Goal: Information Seeking & Learning: Understand process/instructions

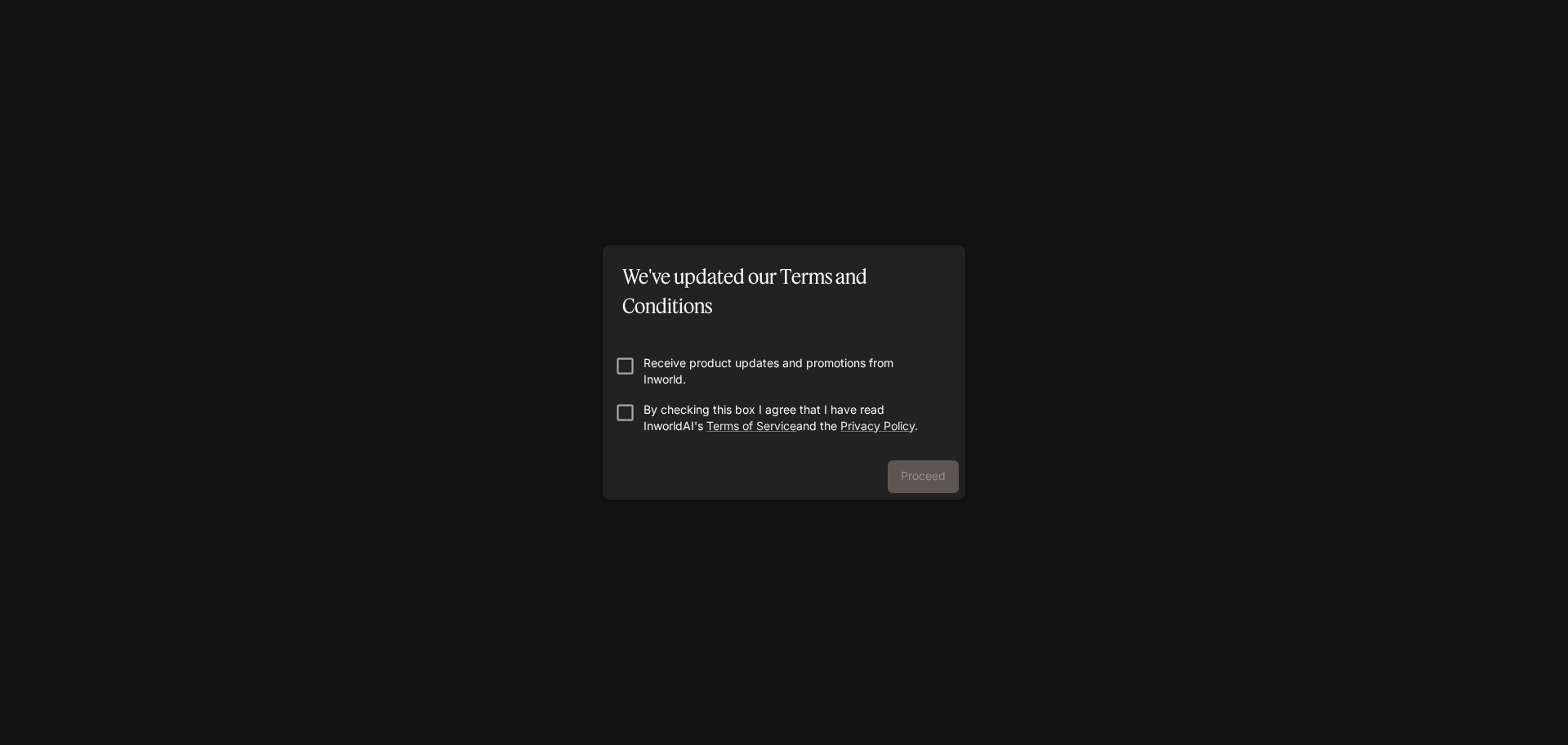
click at [780, 363] on p "Receive product updates and promotions from Inworld." at bounding box center [790, 372] width 295 height 33
click at [717, 372] on p "Receive product updates and promotions from Inworld." at bounding box center [790, 372] width 295 height 33
click at [668, 415] on p "By checking this box I agree that I have read InworldAI's Terms of Service and …" at bounding box center [790, 418] width 295 height 33
click at [915, 479] on button "Proceed" at bounding box center [923, 477] width 71 height 33
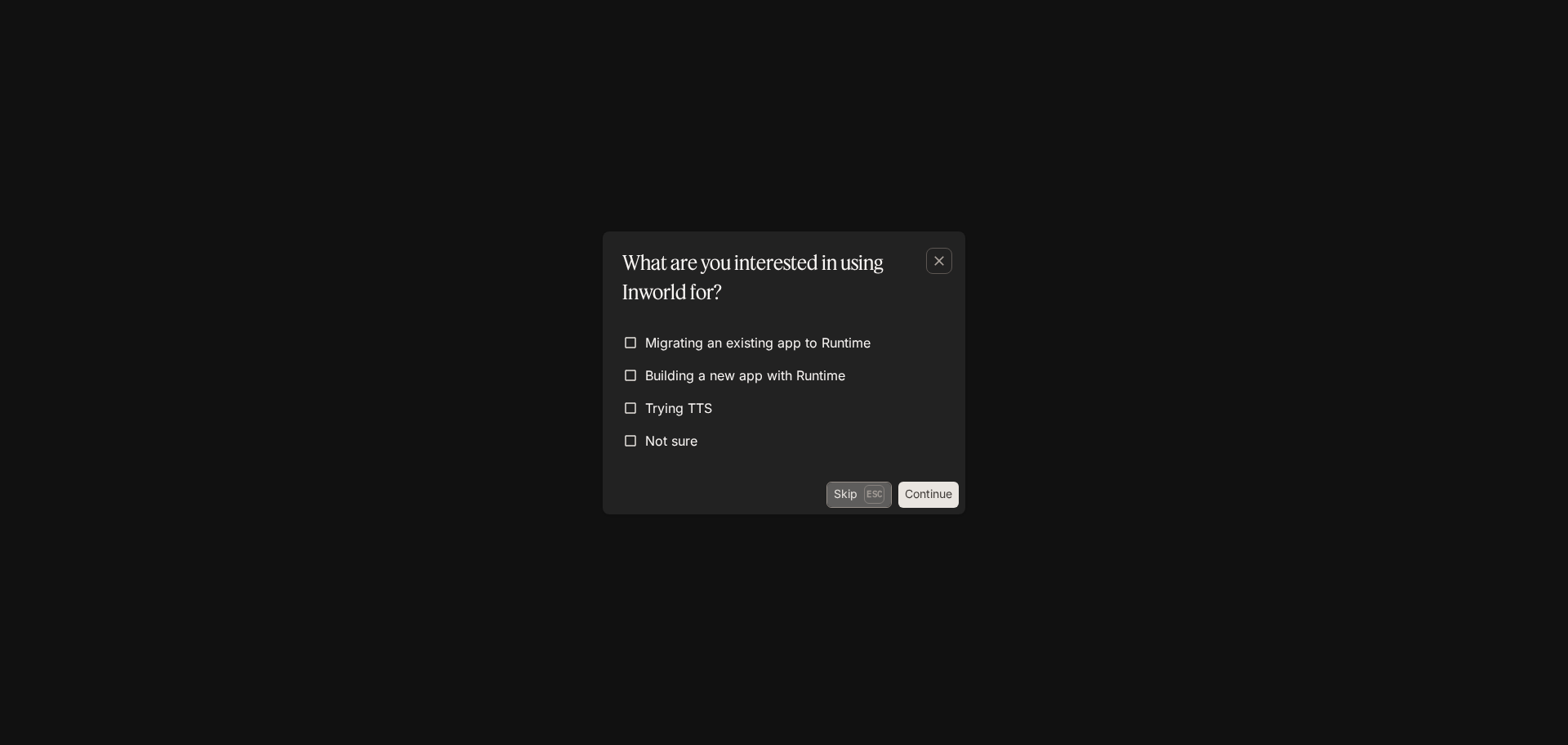
click at [854, 482] on button "Skip Esc" at bounding box center [858, 494] width 65 height 26
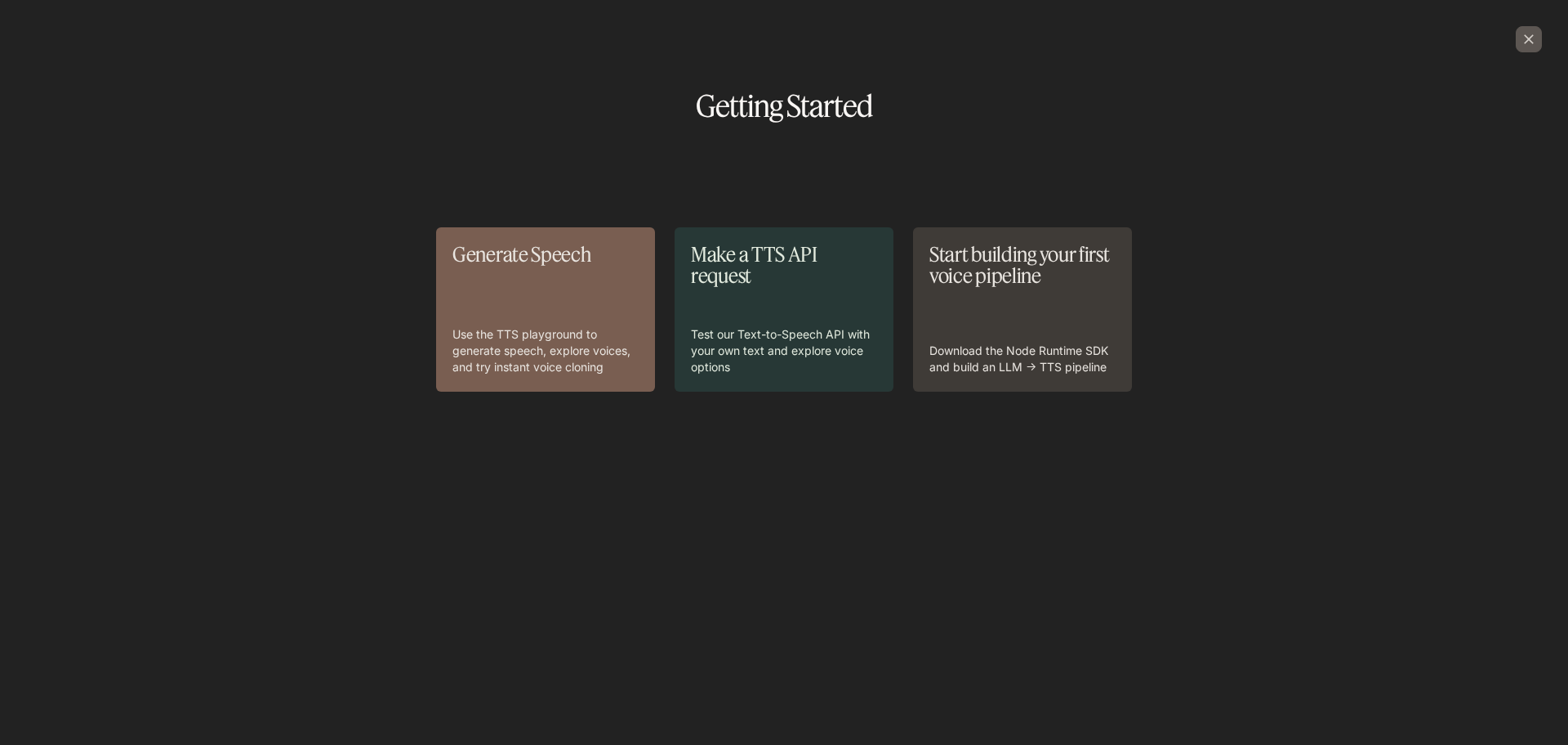
click at [1536, 45] on icon "button" at bounding box center [1529, 39] width 17 height 17
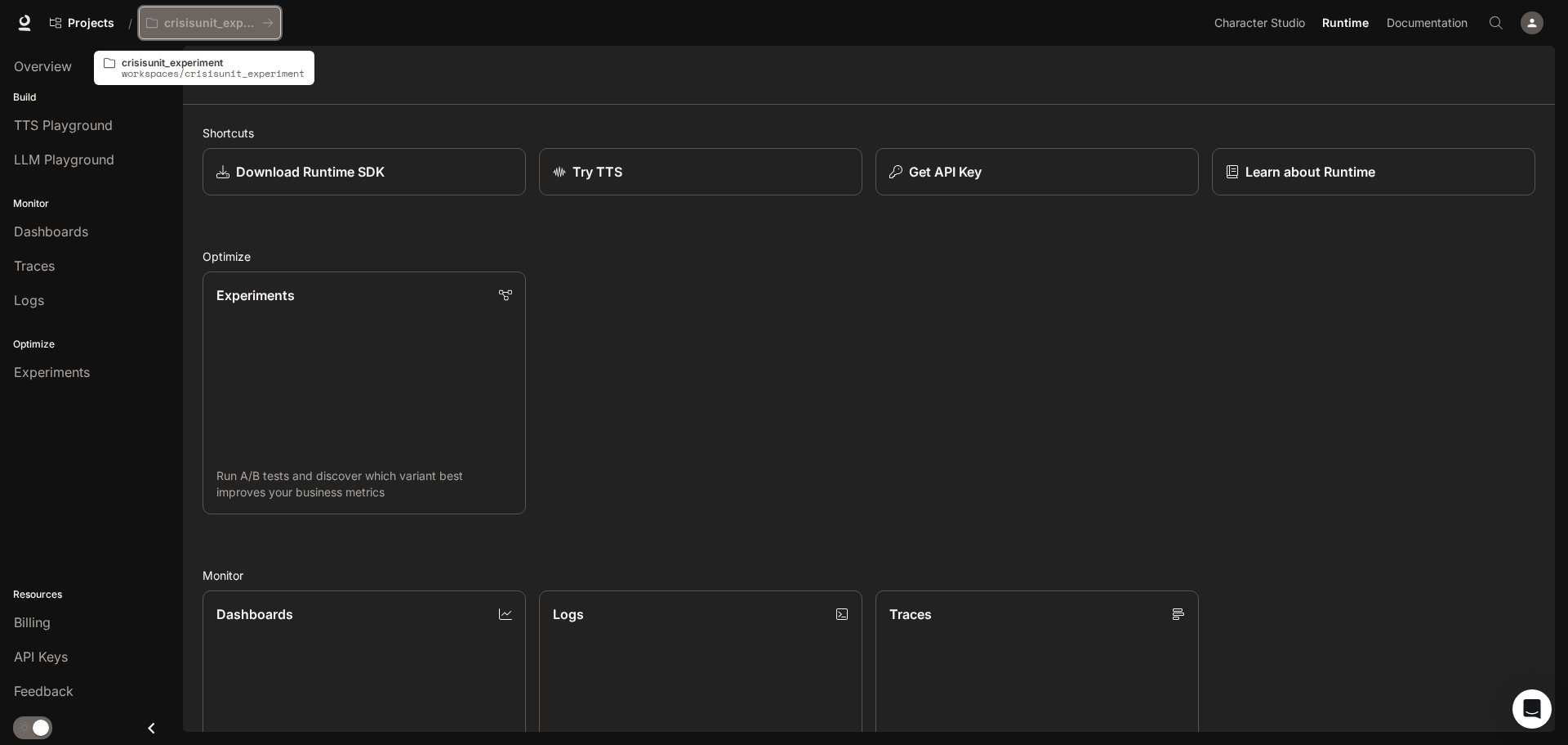
click at [198, 30] on button "crisisunit_experiment" at bounding box center [210, 23] width 142 height 33
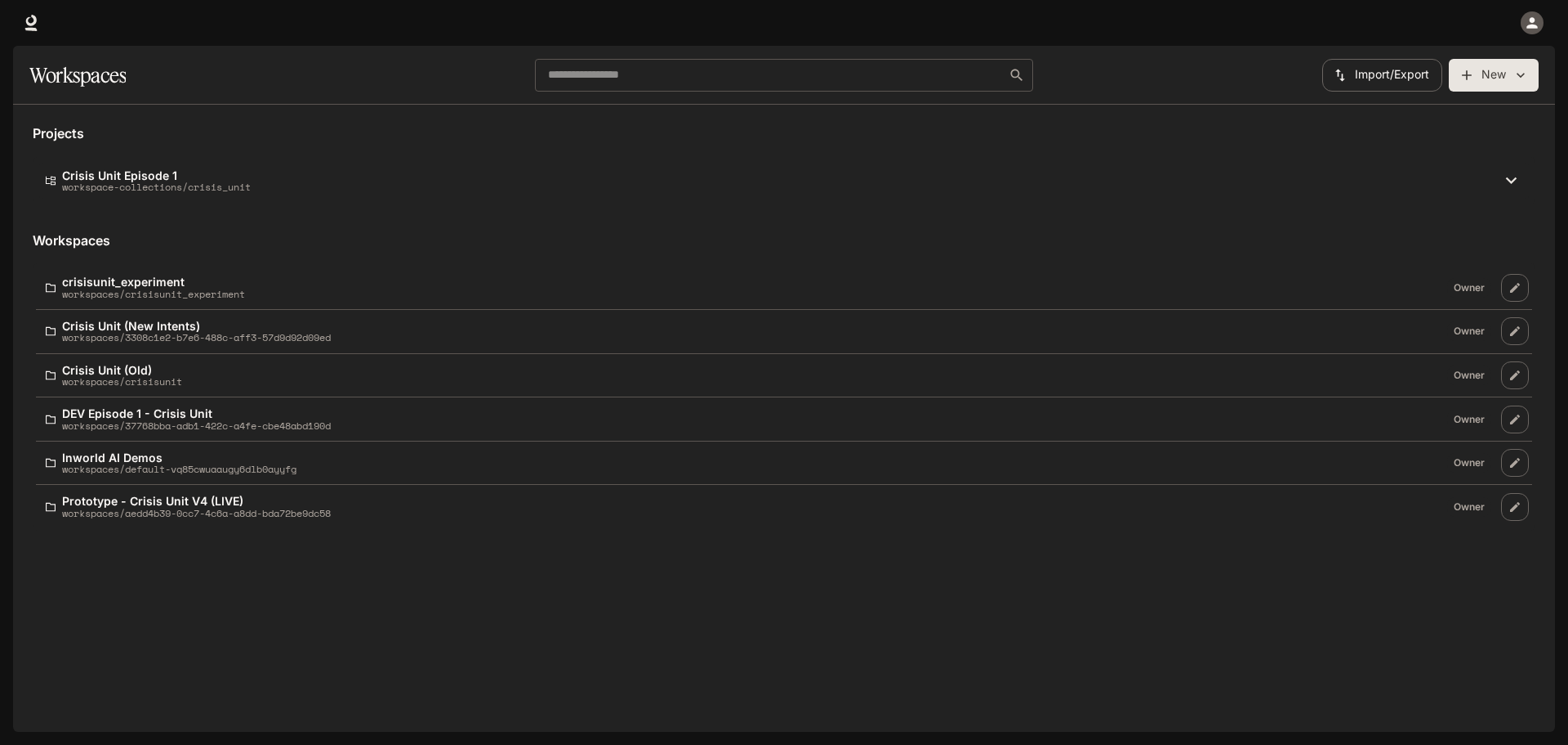
click at [130, 138] on h5 "Projects" at bounding box center [784, 133] width 1503 height 18
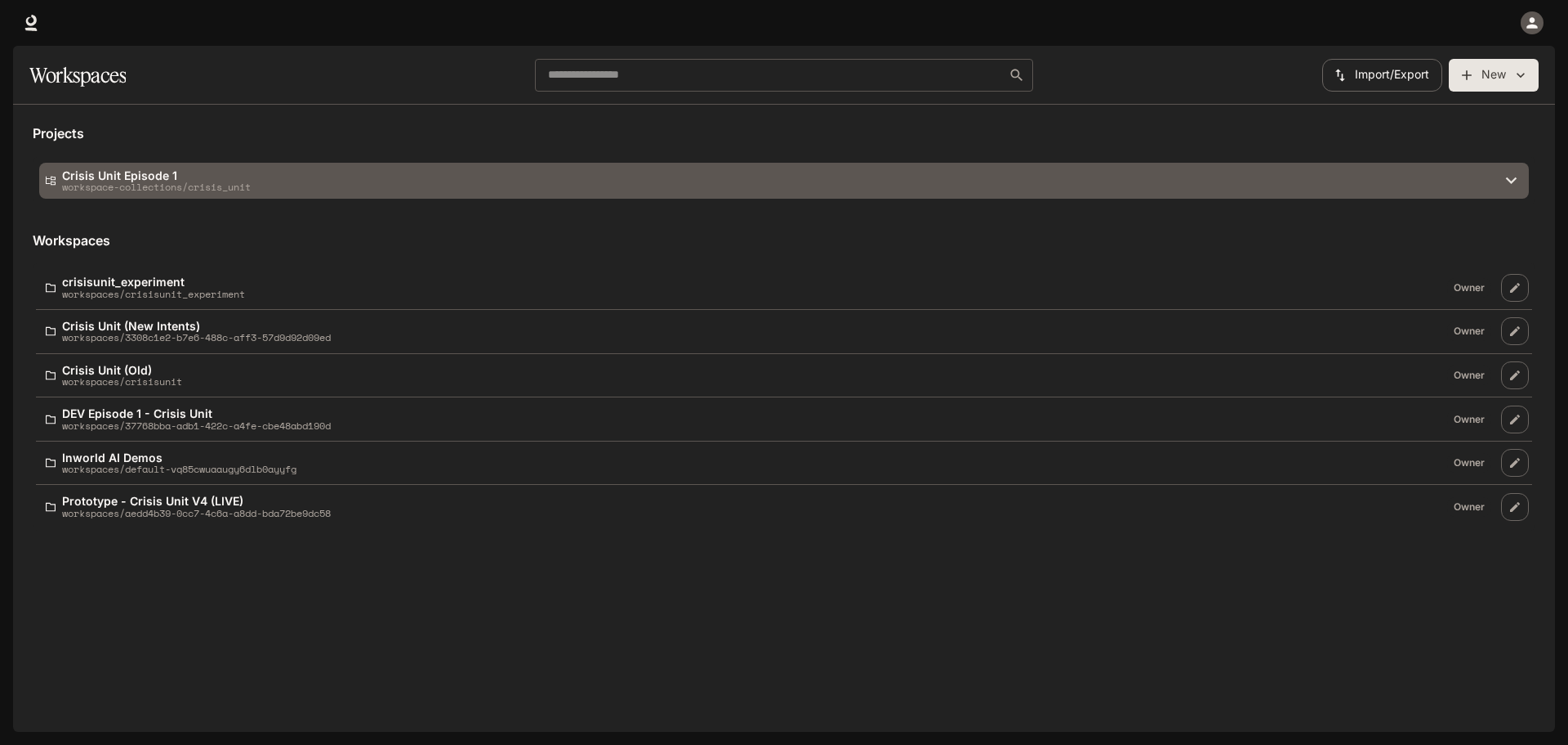
click at [97, 179] on p "Crisis Unit Episode 1" at bounding box center [157, 175] width 189 height 13
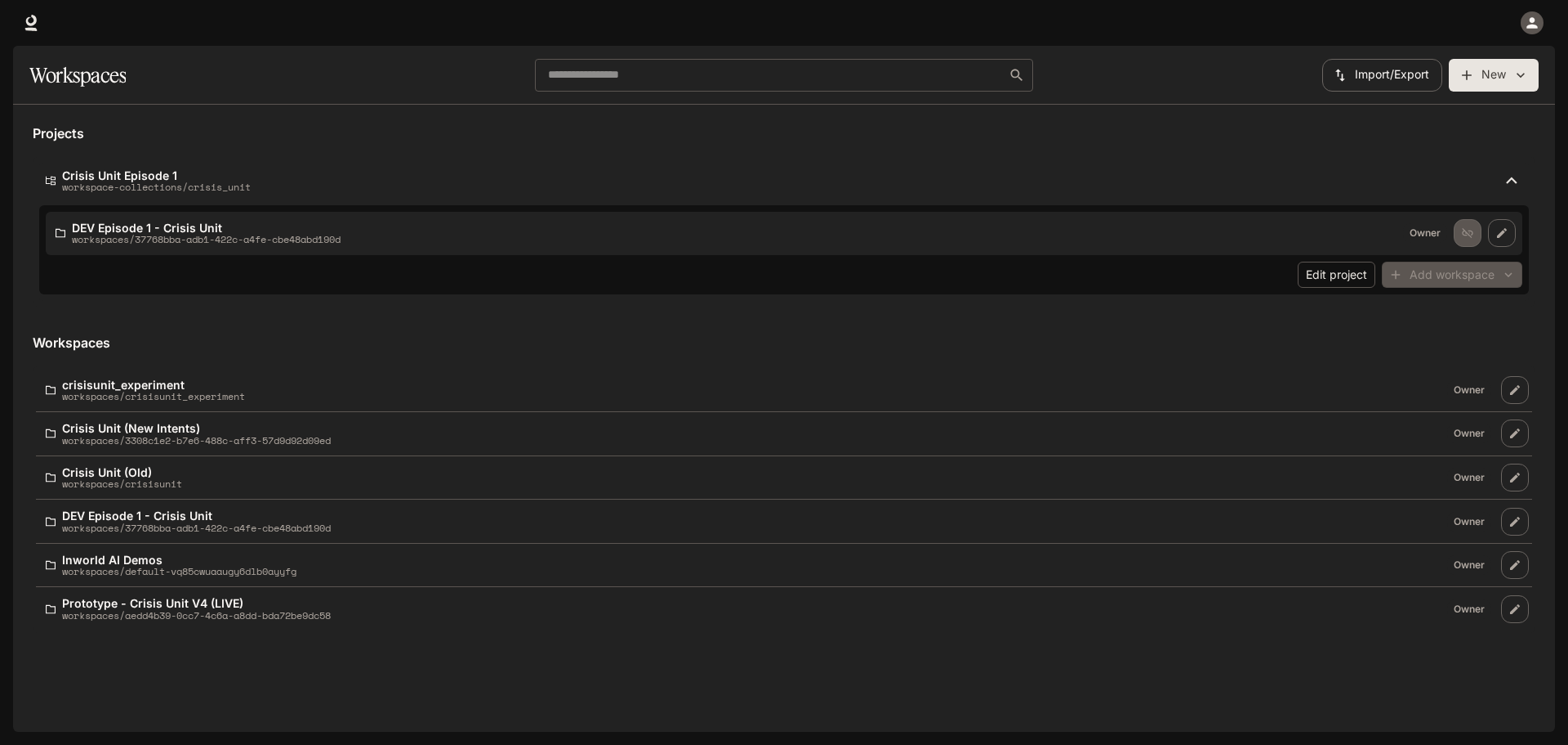
drag, startPoint x: 392, startPoint y: 46, endPoint x: 367, endPoint y: 37, distance: 26.6
click at [392, 46] on section "Workspaces ​ Import/Export New" at bounding box center [784, 75] width 1543 height 59
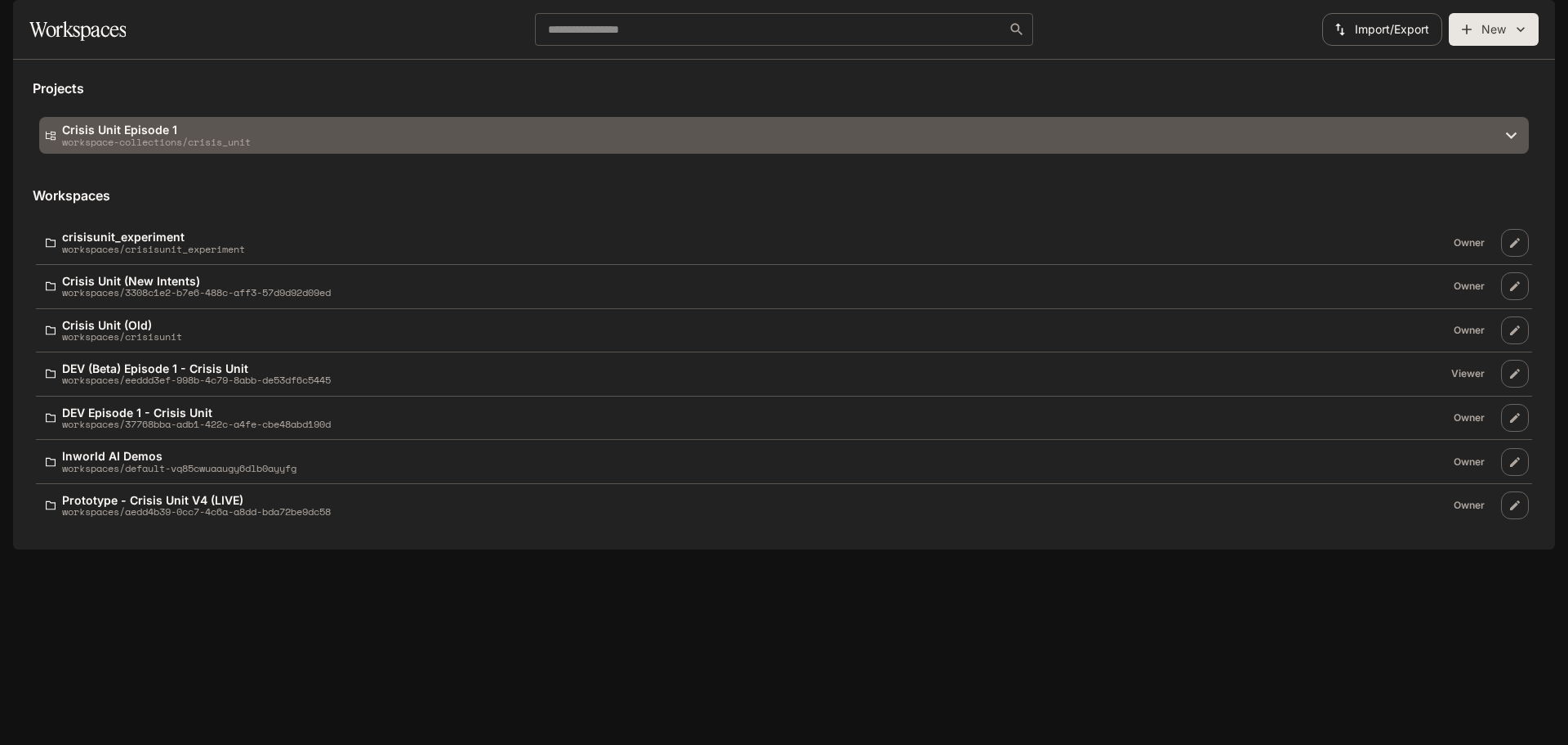
click at [359, 147] on div "Crisis Unit Episode 1 workspace-collections/crisis_unit" at bounding box center [773, 135] width 1455 height 23
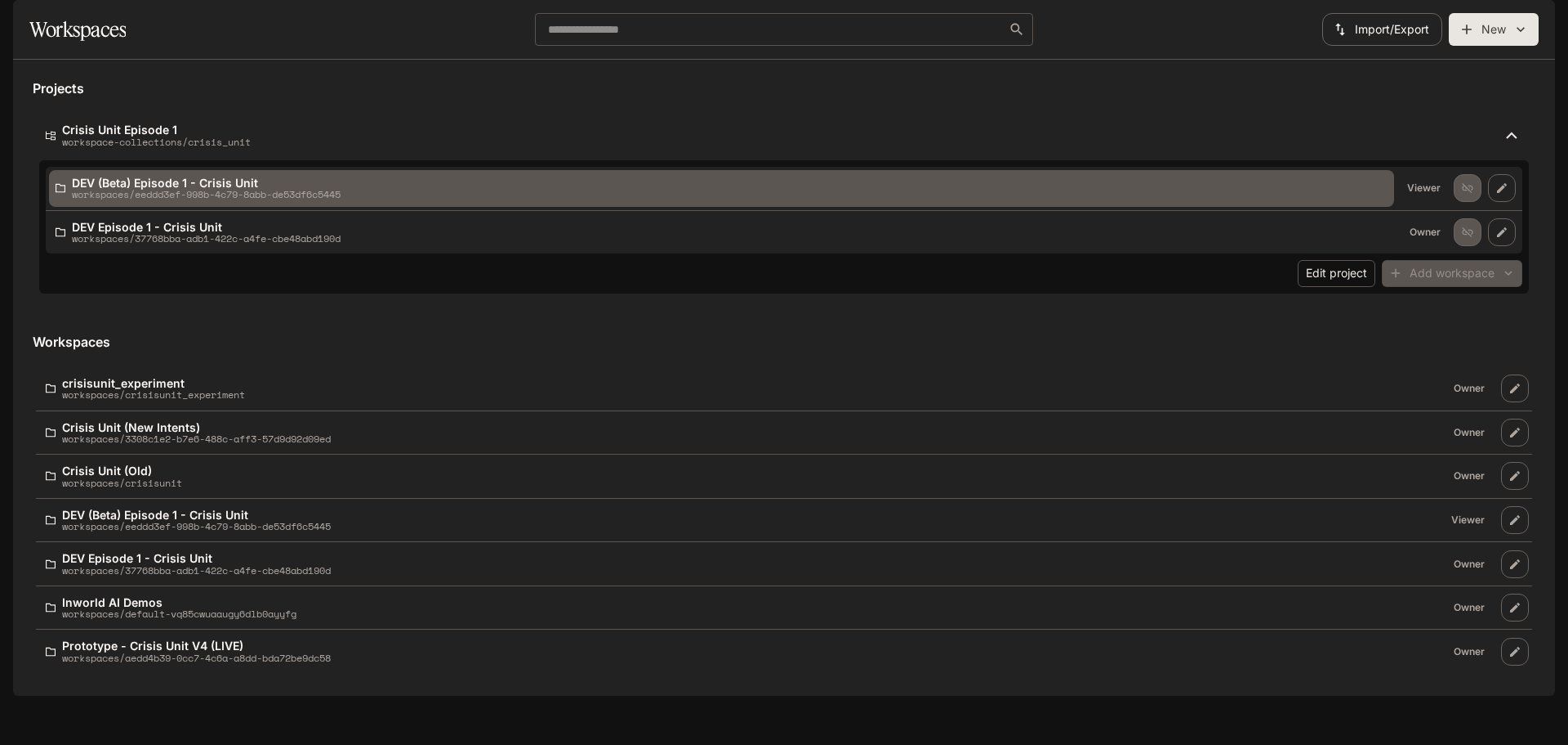
click at [417, 200] on div "DEV (Beta) Episode 1 - Crisis Unit workspaces/eeddd3ef-998b-4c79-8abb-de53df6c5…" at bounding box center [721, 189] width 1333 height 23
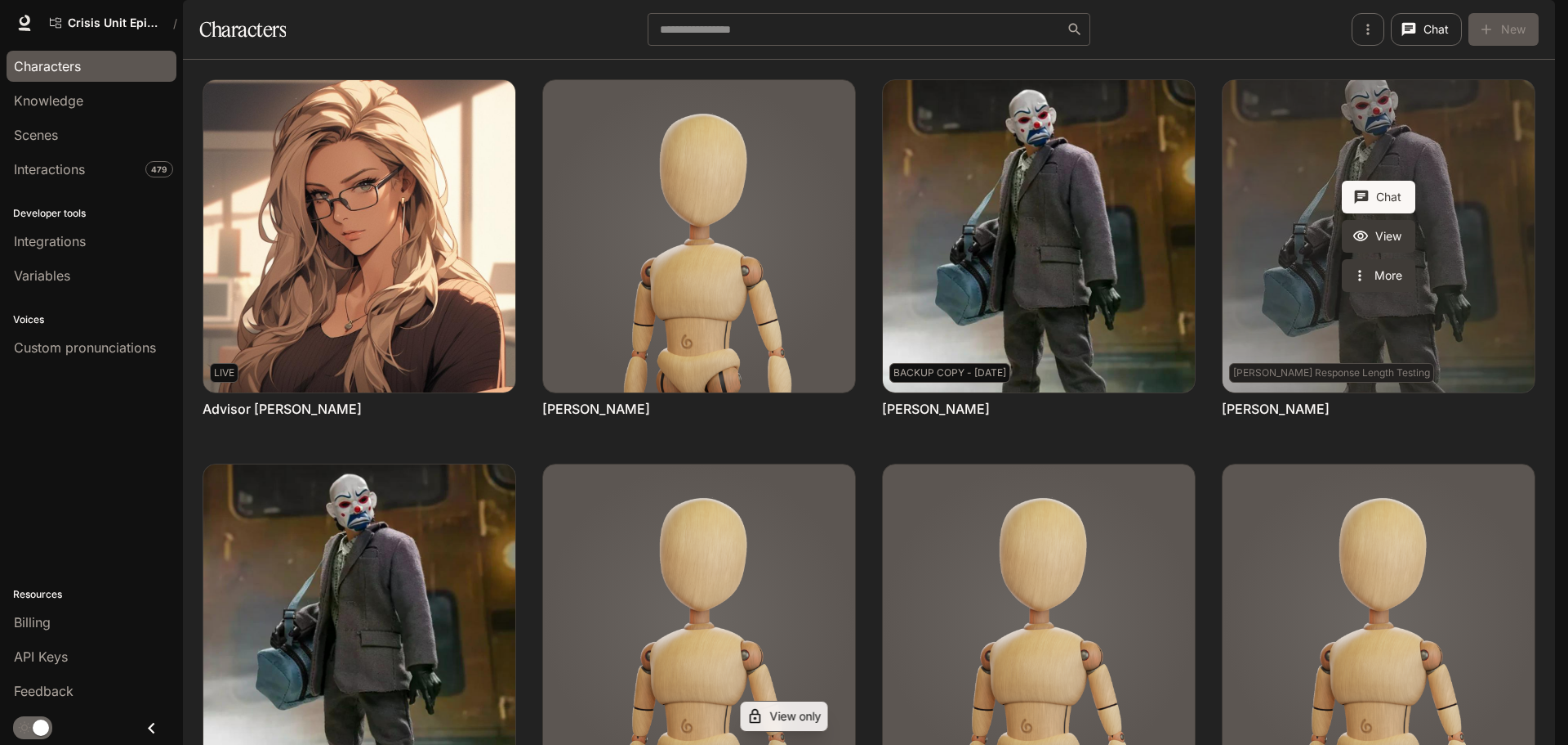
scroll to position [110, 0]
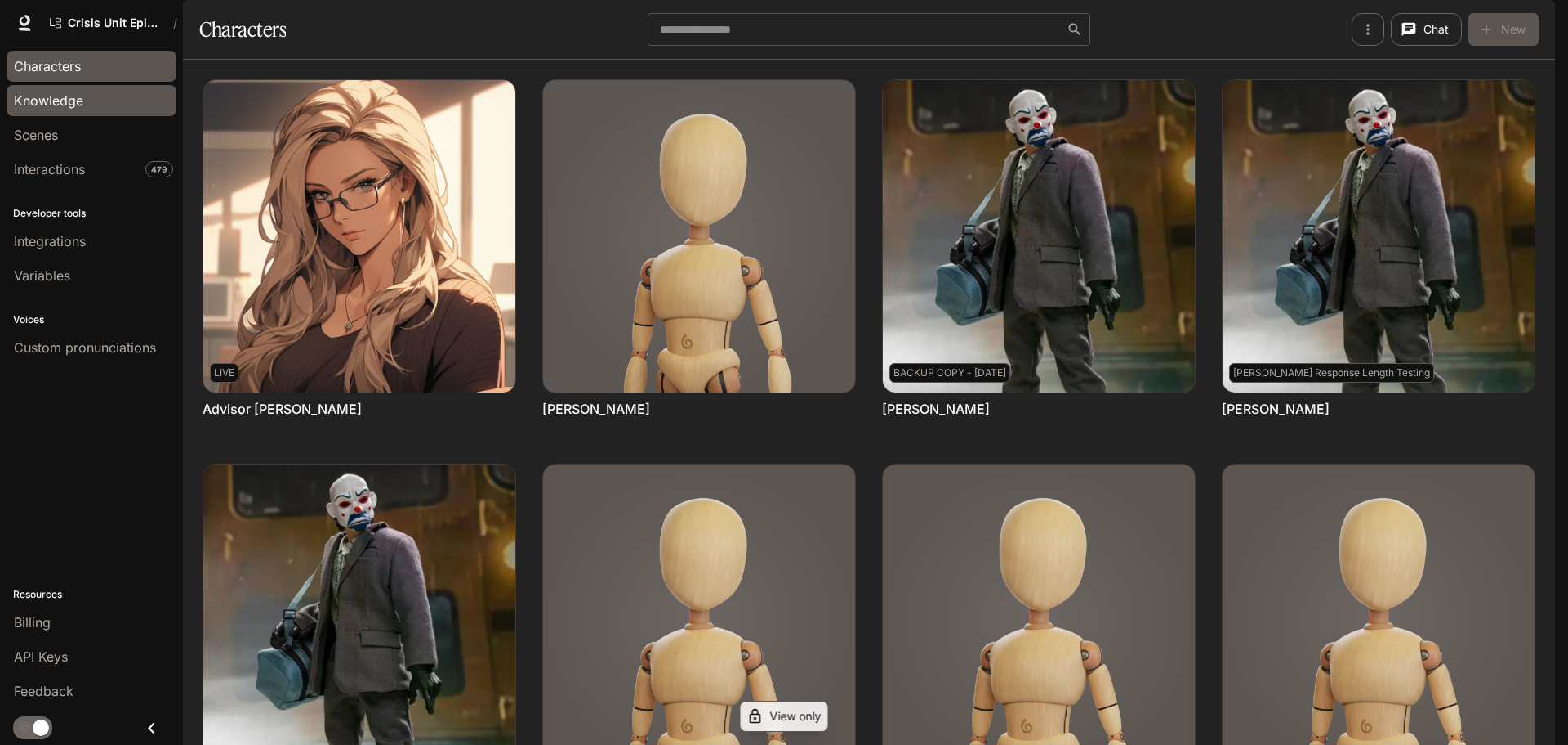
click at [90, 105] on div "Knowledge" at bounding box center [91, 100] width 156 height 19
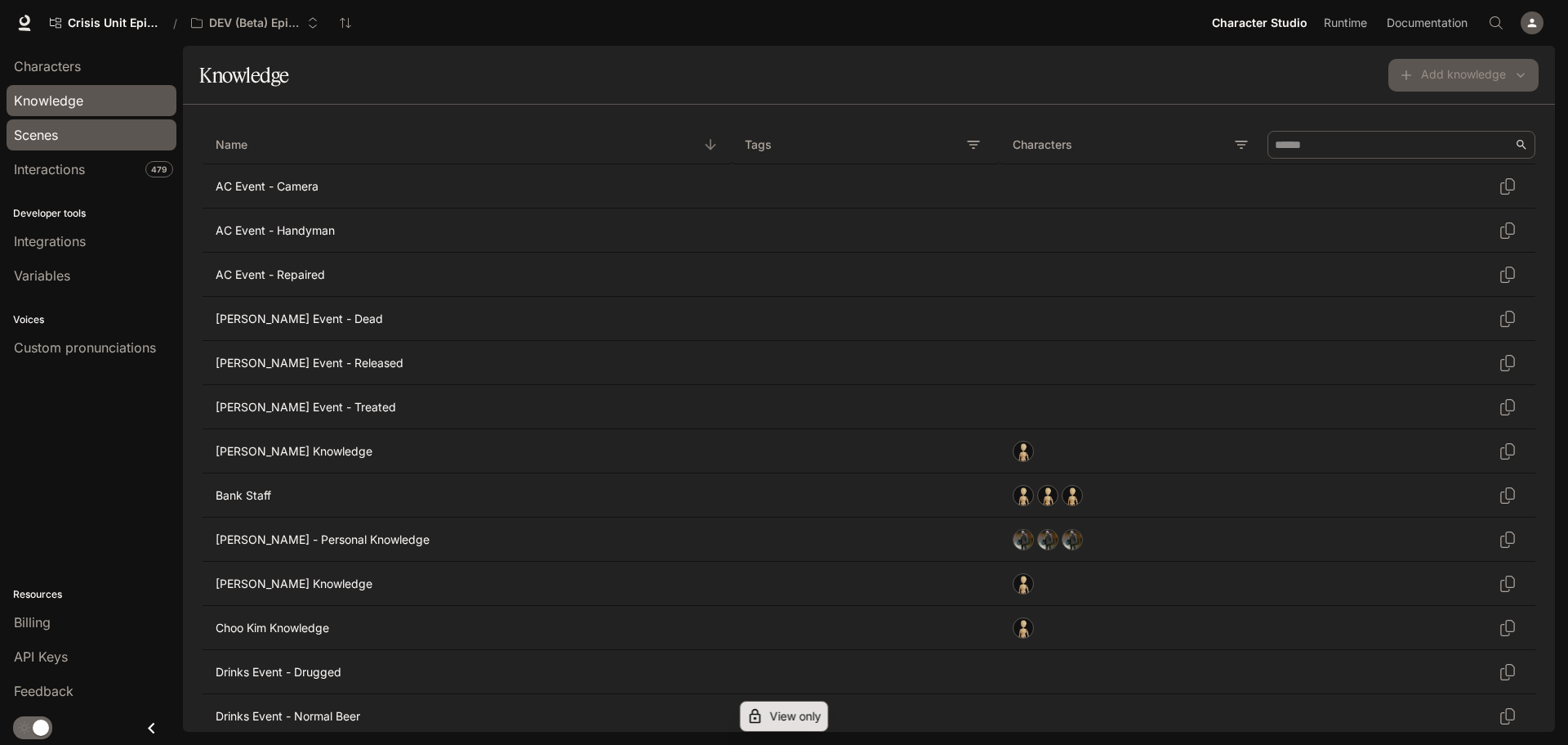
click at [107, 147] on link "Scenes" at bounding box center [91, 135] width 170 height 31
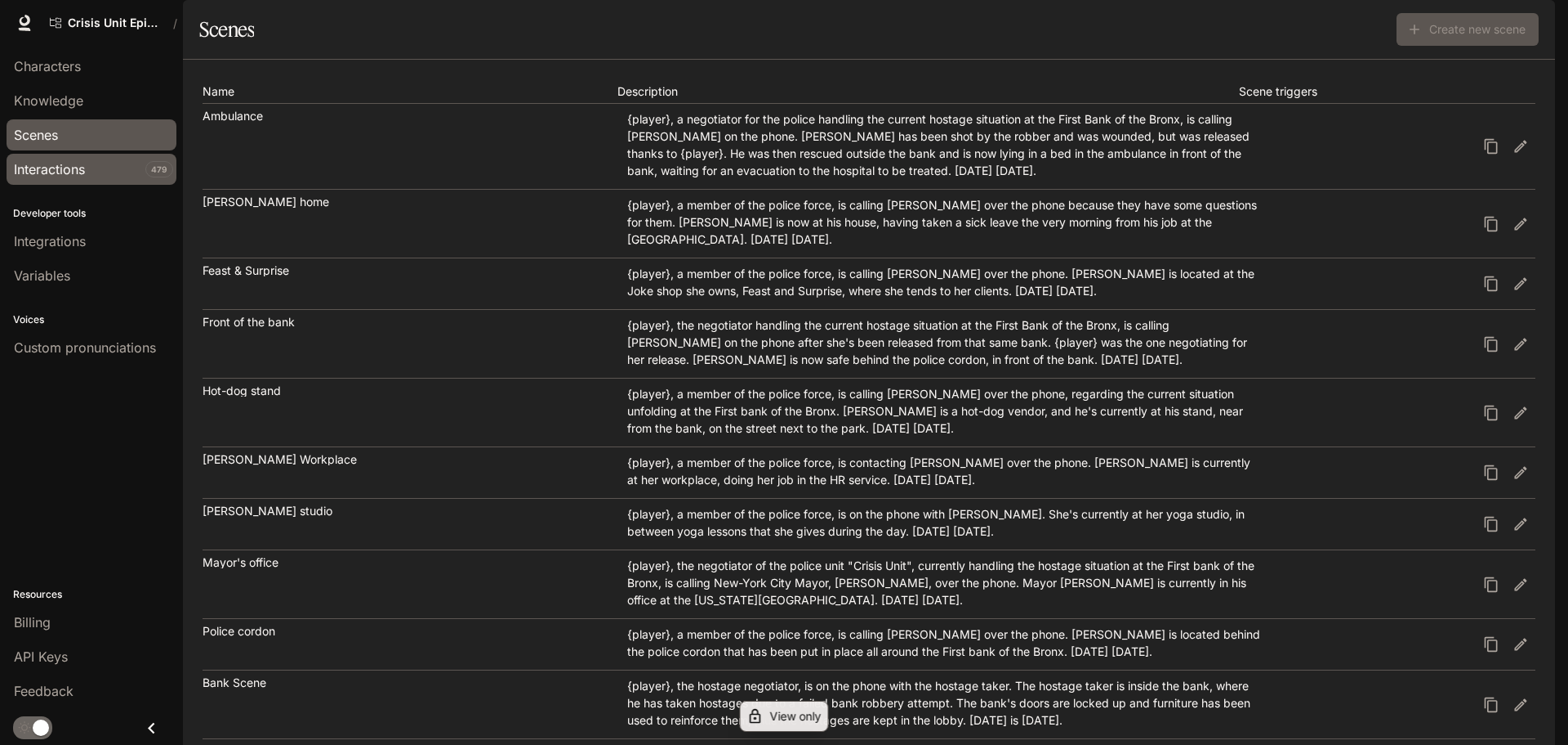
click at [85, 180] on link "Interactions 479" at bounding box center [91, 169] width 170 height 31
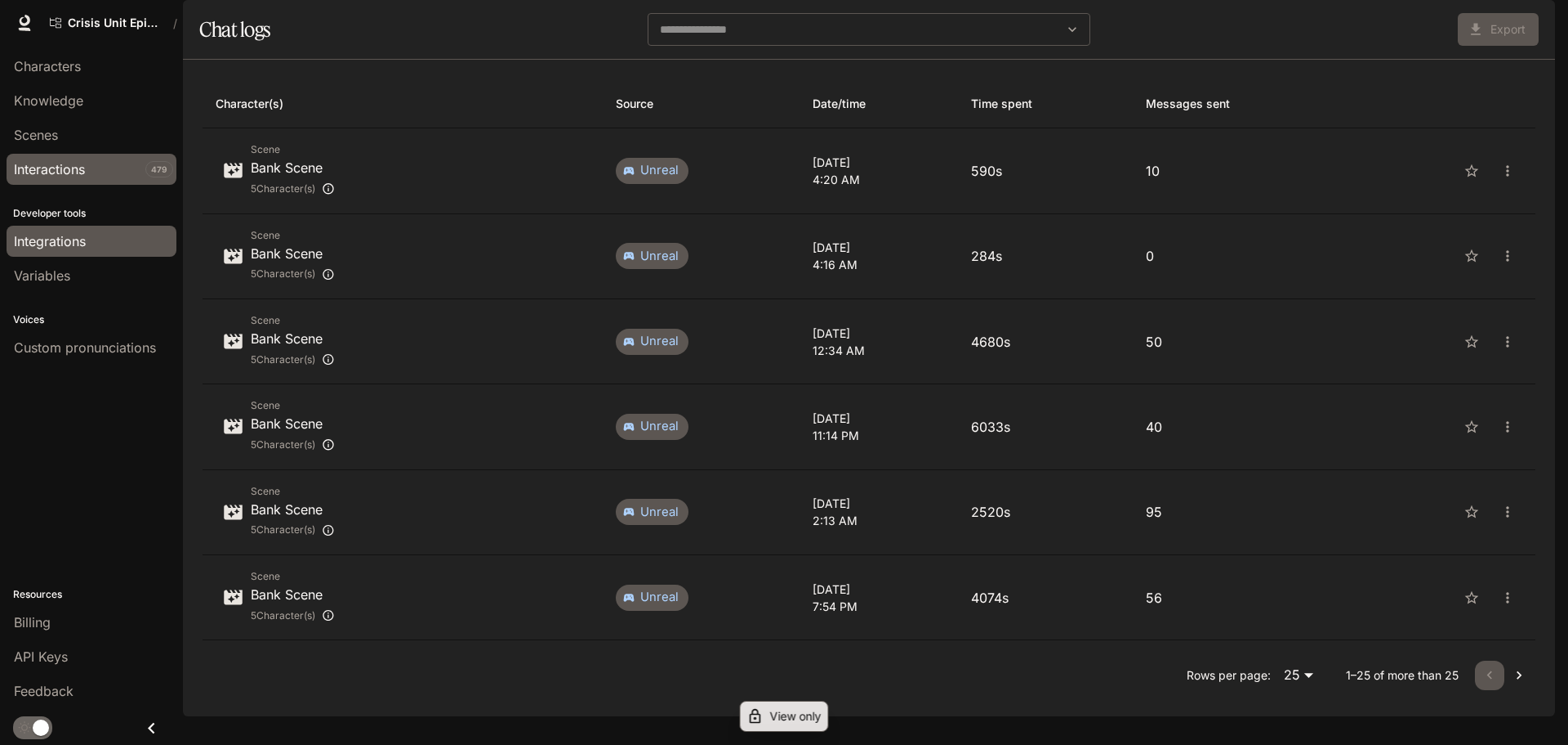
click at [105, 244] on div "Integrations" at bounding box center [91, 241] width 156 height 19
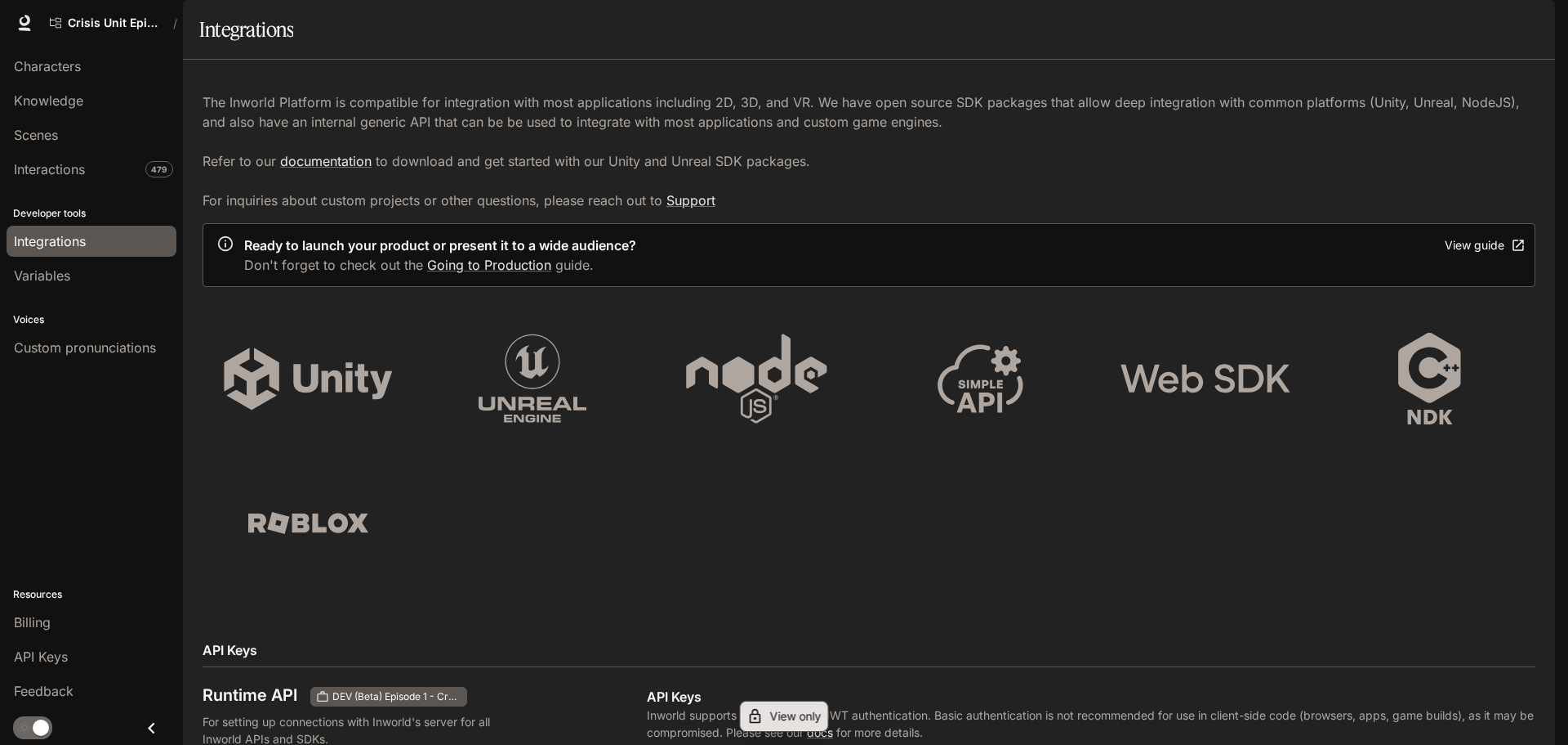
scroll to position [790, 0]
click at [133, 354] on span "Custom pronunciations" at bounding box center [85, 347] width 142 height 19
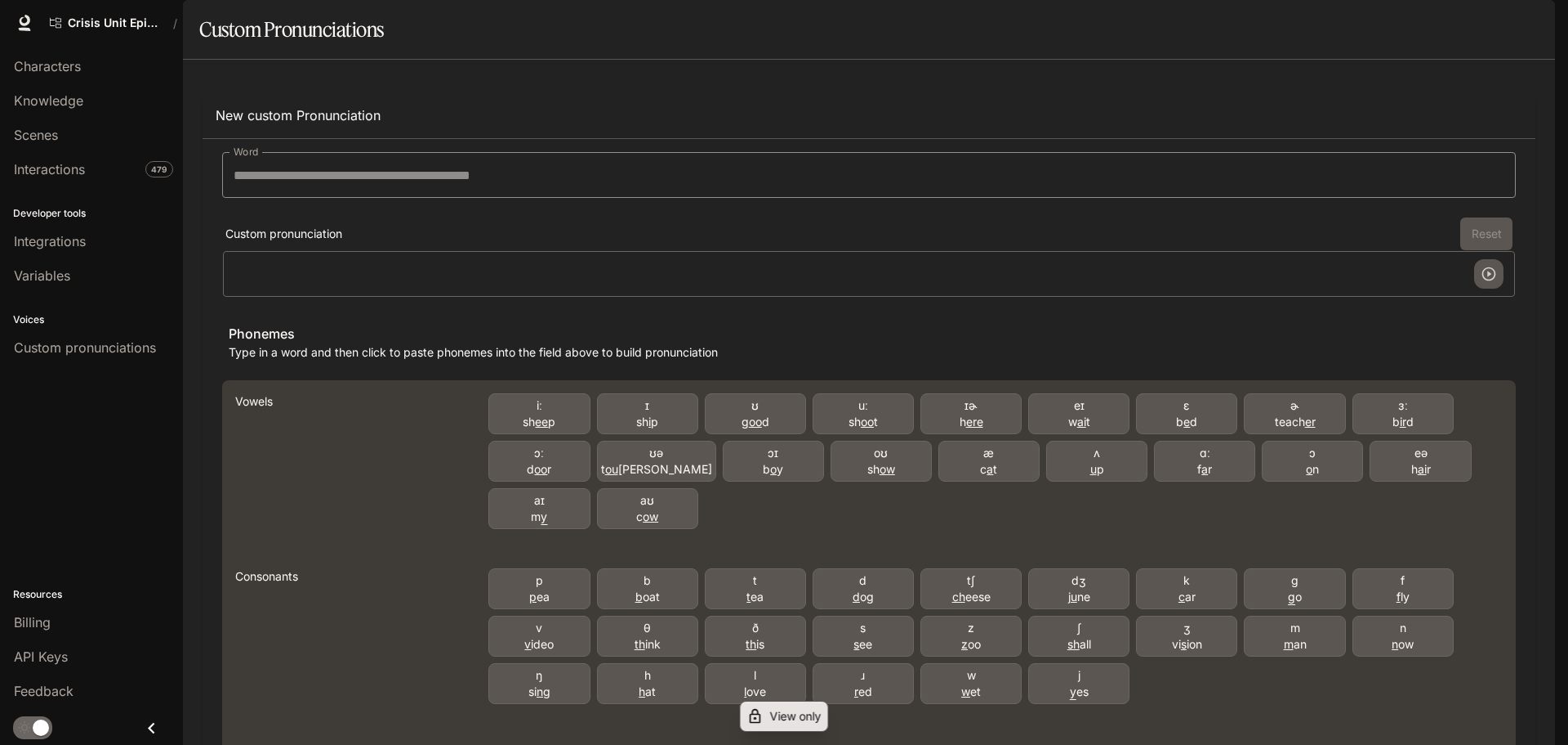
scroll to position [213, 0]
click at [125, 243] on div "Integrations" at bounding box center [91, 241] width 156 height 19
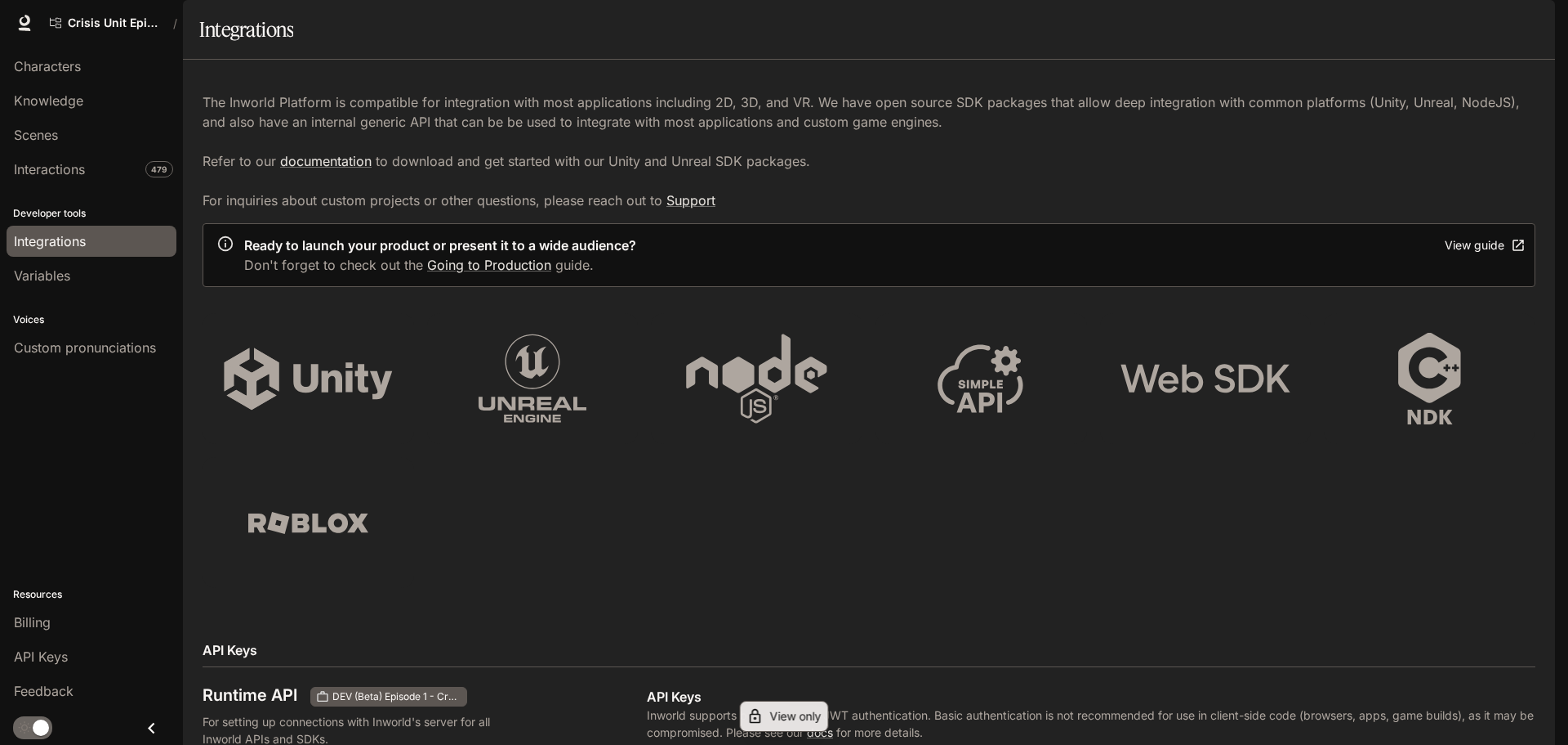
scroll to position [490, 0]
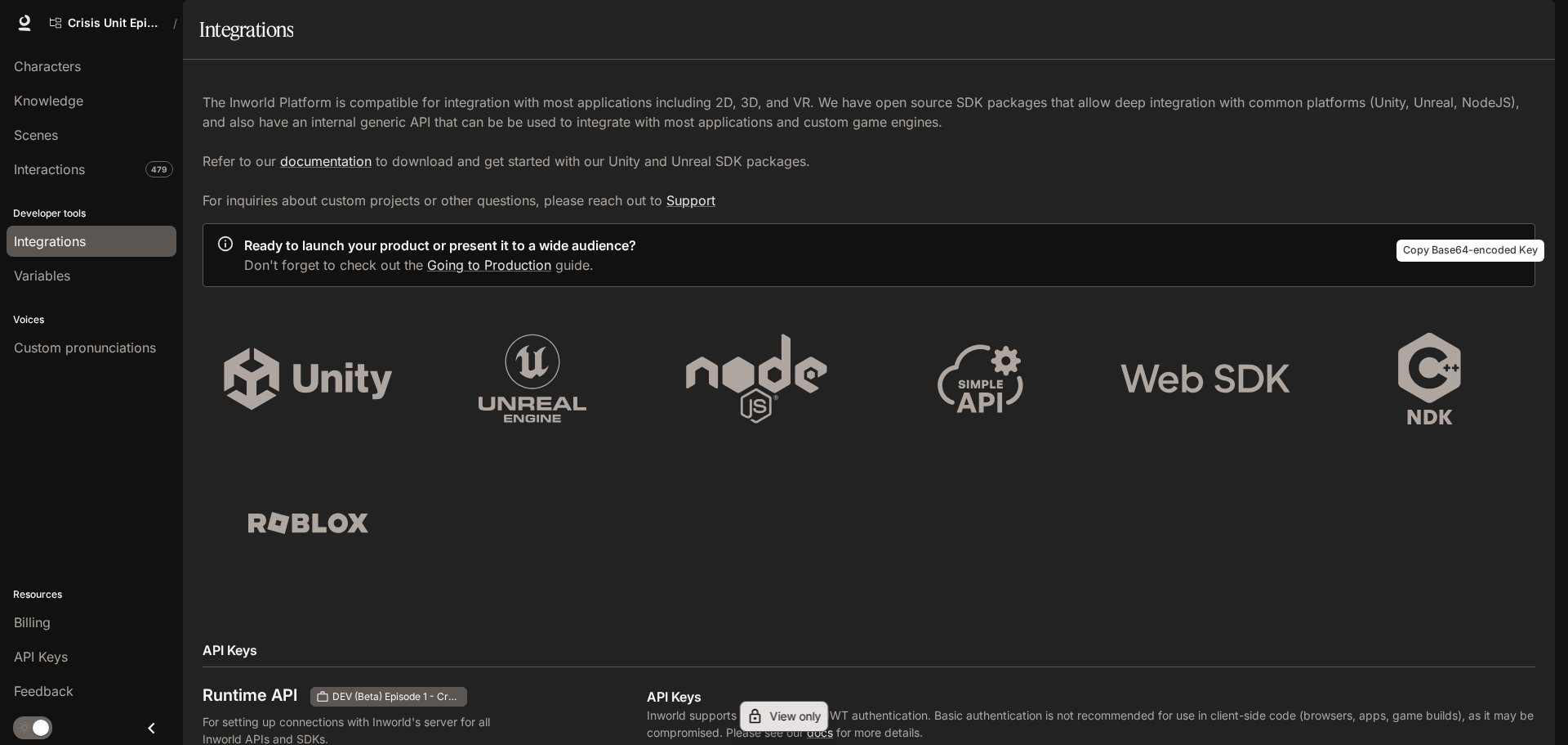
drag, startPoint x: 679, startPoint y: 240, endPoint x: 745, endPoint y: 240, distance: 66.0
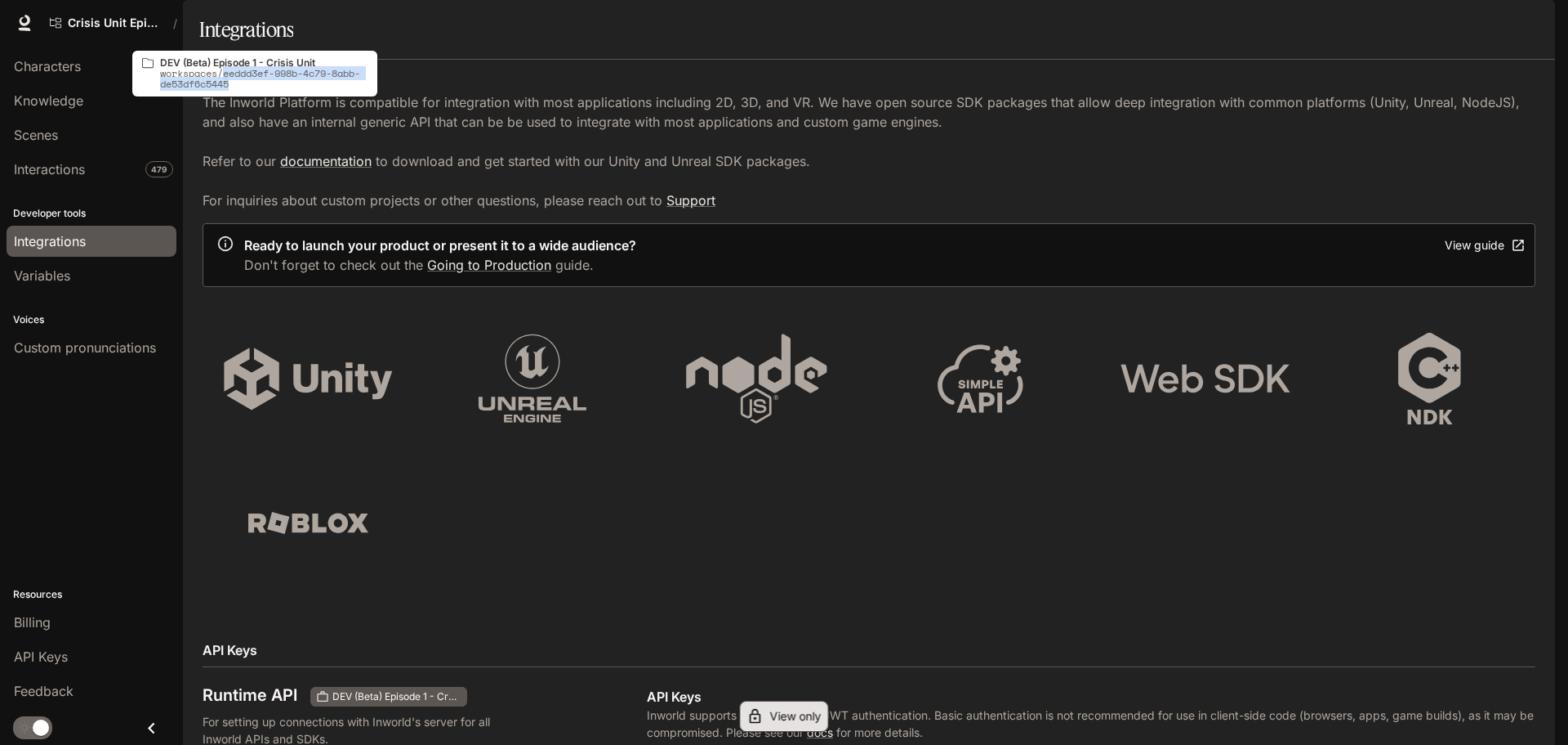
drag, startPoint x: 224, startPoint y: 79, endPoint x: 267, endPoint y: 85, distance: 43.4
click at [267, 85] on p "workspaces/eeddd3ef-998b-4c79-8abb-de53df6c5445" at bounding box center [263, 79] width 207 height 21
drag, startPoint x: 225, startPoint y: 69, endPoint x: 264, endPoint y: 83, distance: 41.4
click at [264, 83] on p "workspaces/eeddd3ef-998b-4c79-8abb-de53df6c5445" at bounding box center [263, 79] width 207 height 21
copy p "eeddd3ef-998b-4c79-8abb-de53df6c5445"
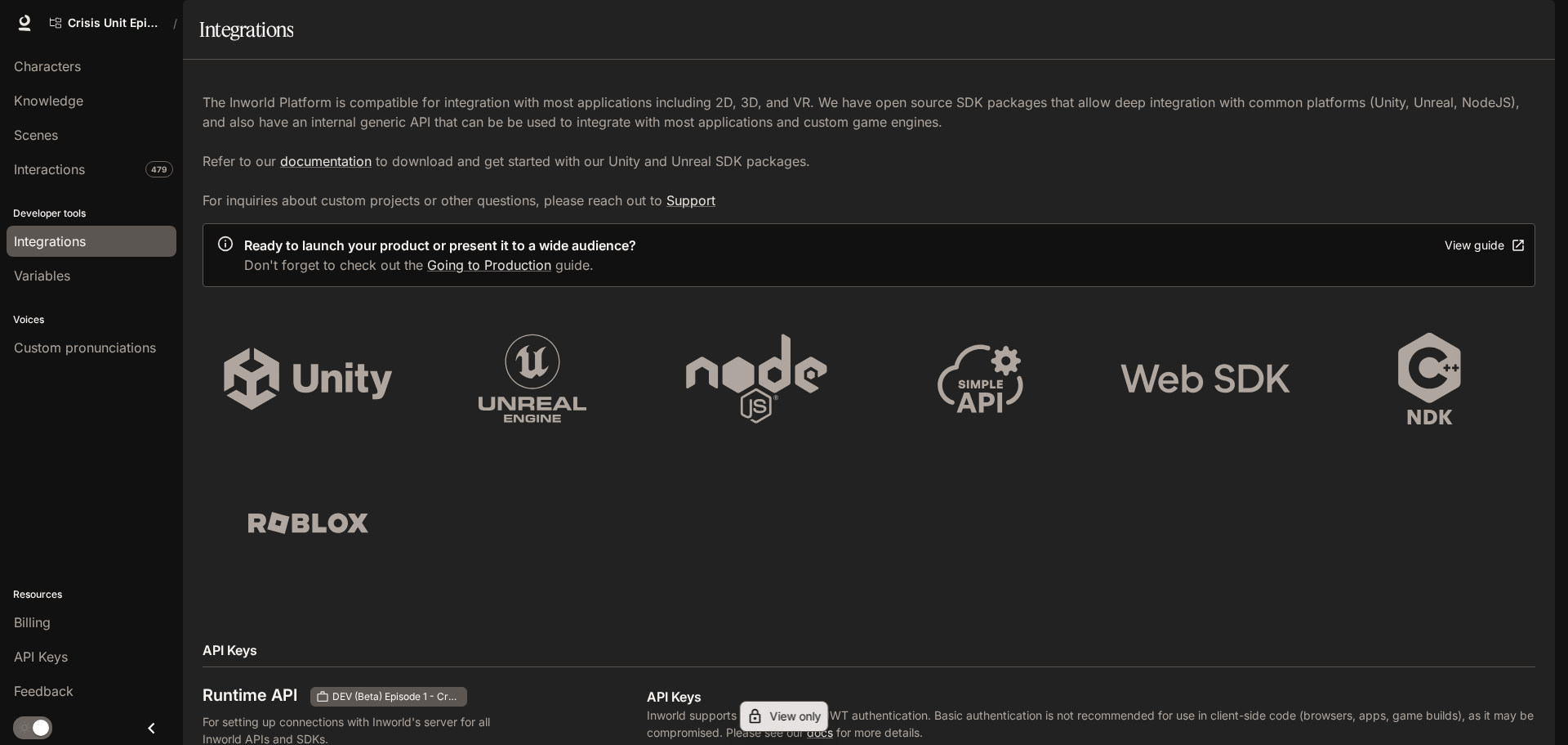
click at [81, 68] on span "Characters" at bounding box center [47, 66] width 67 height 19
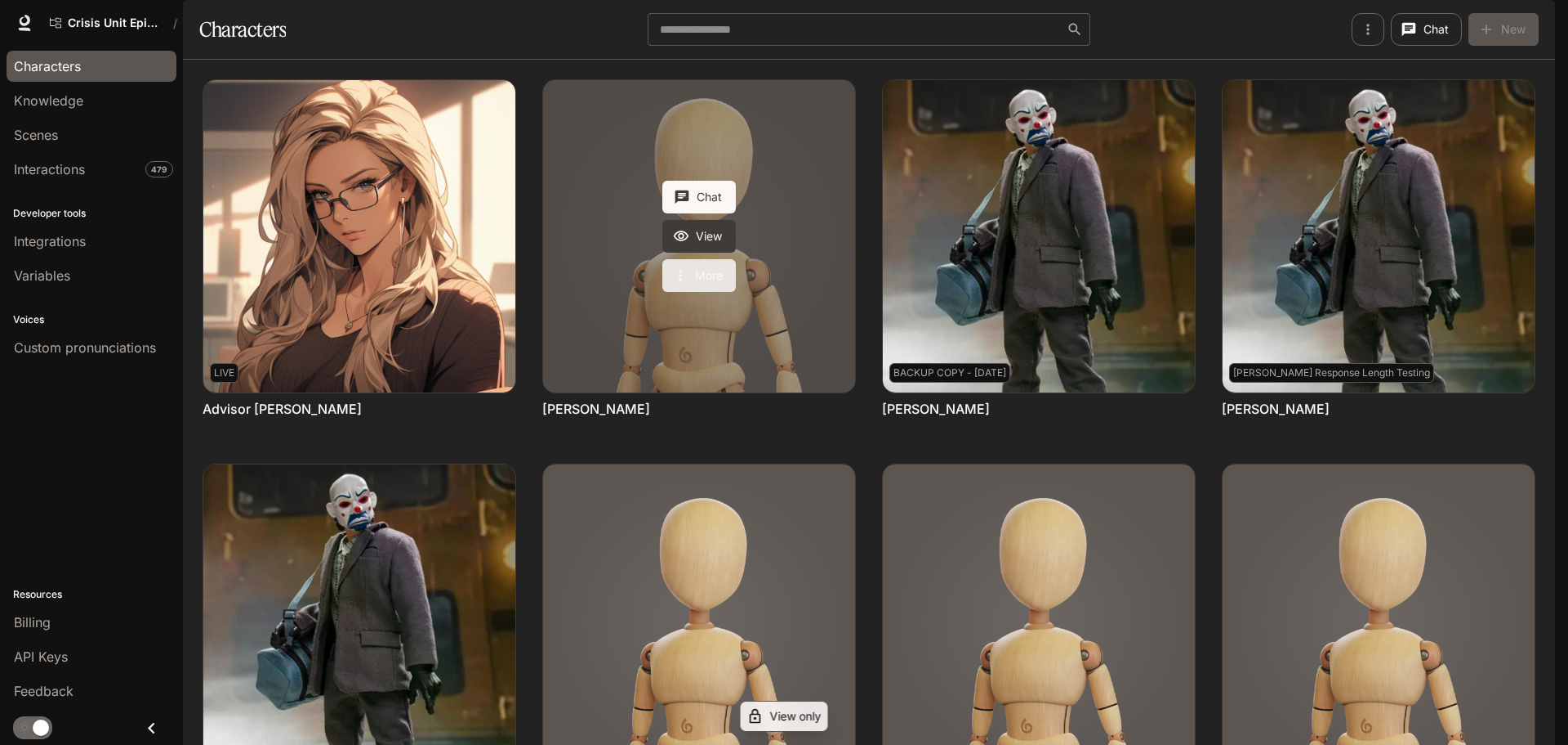
click at [715, 292] on button "More" at bounding box center [699, 275] width 74 height 33
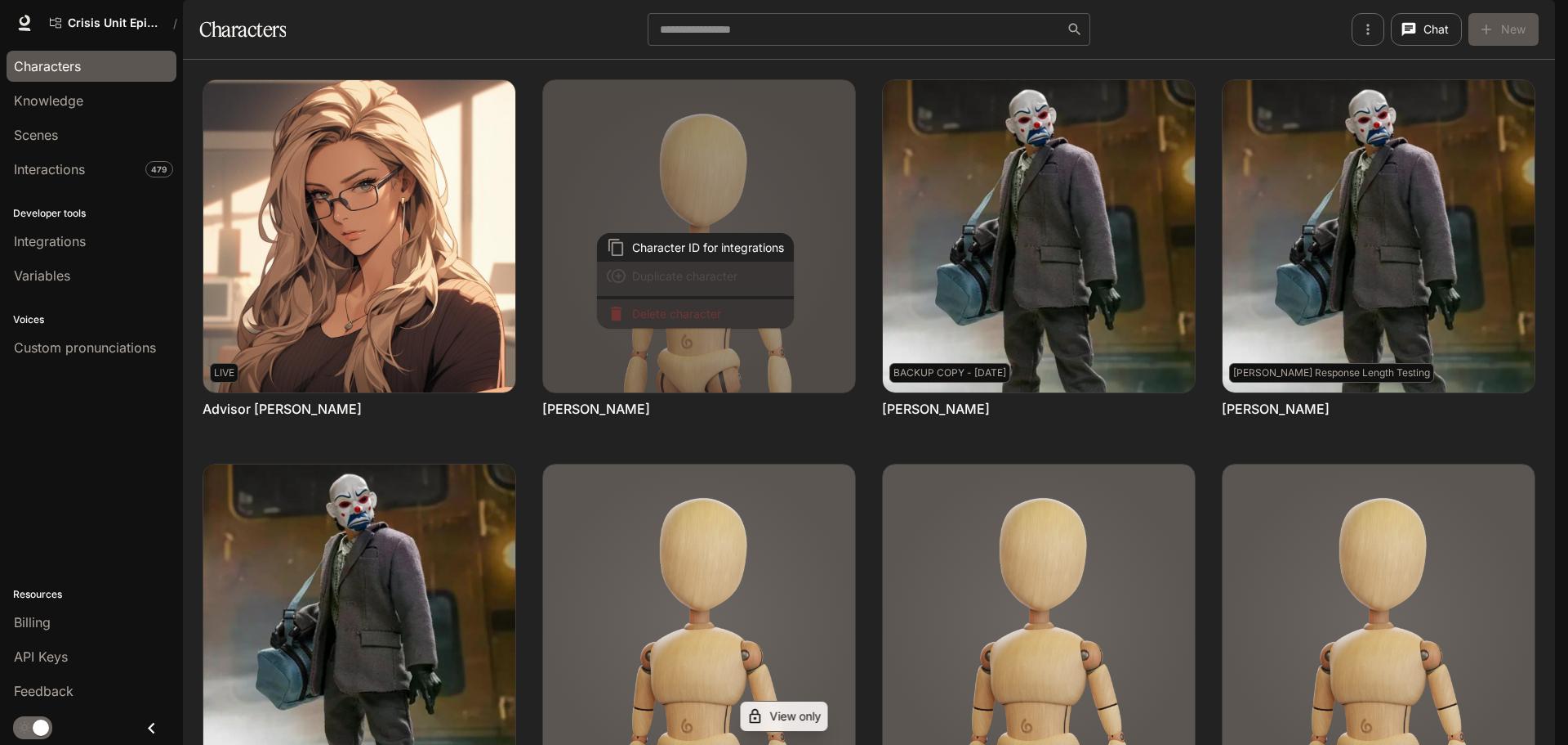
click at [790, 472] on div at bounding box center [784, 372] width 1568 height 745
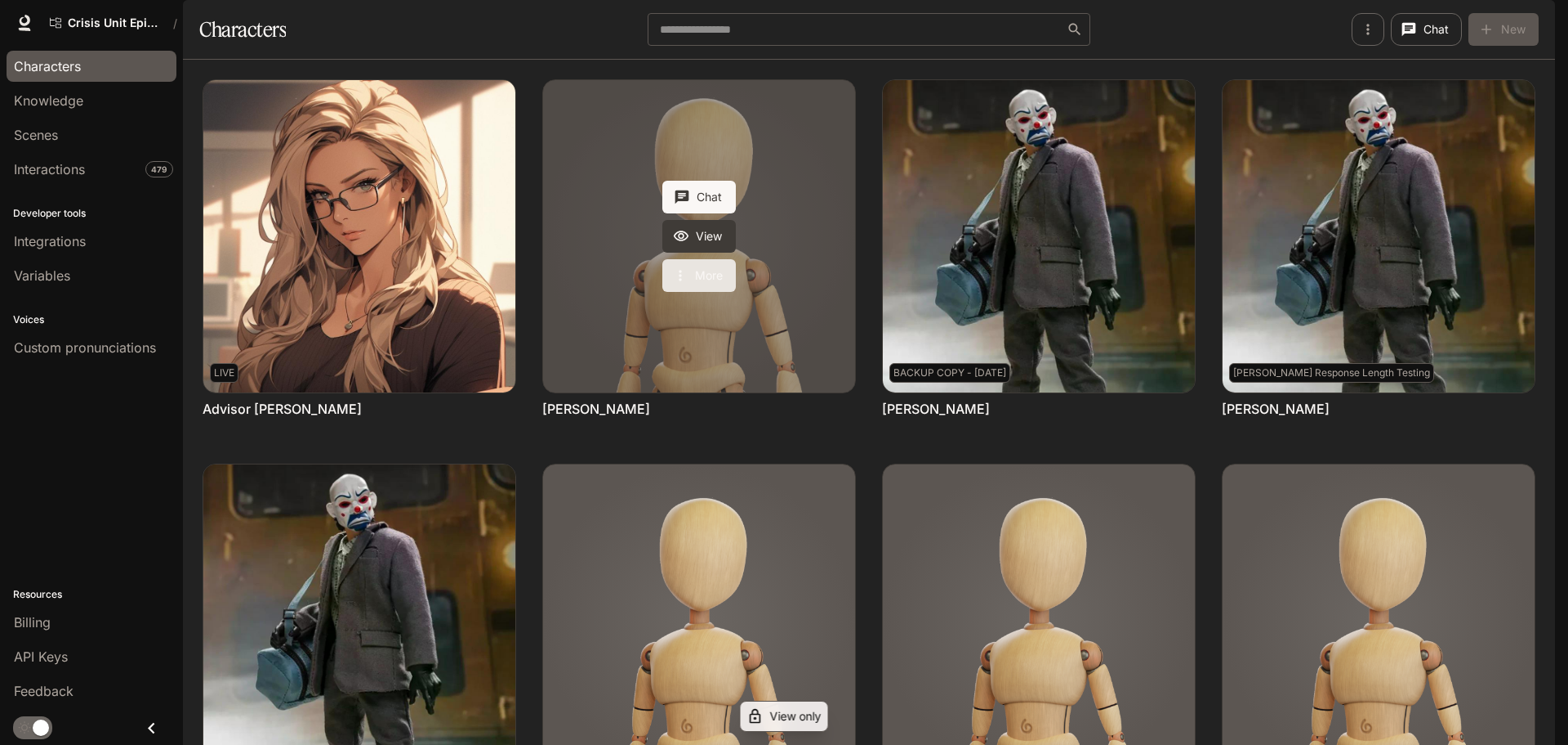
click at [698, 292] on button "More" at bounding box center [699, 275] width 74 height 33
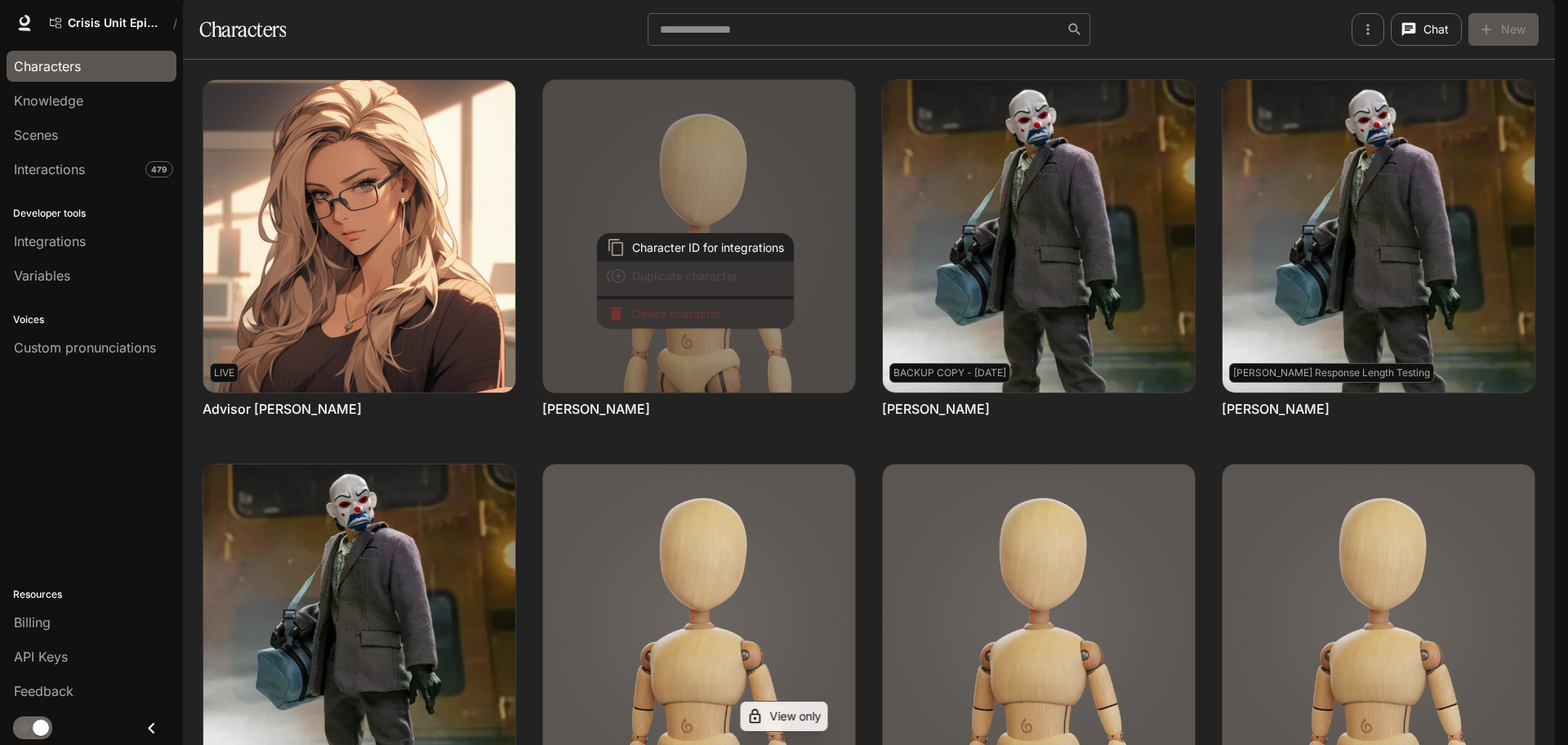
click at [646, 465] on div at bounding box center [784, 372] width 1568 height 745
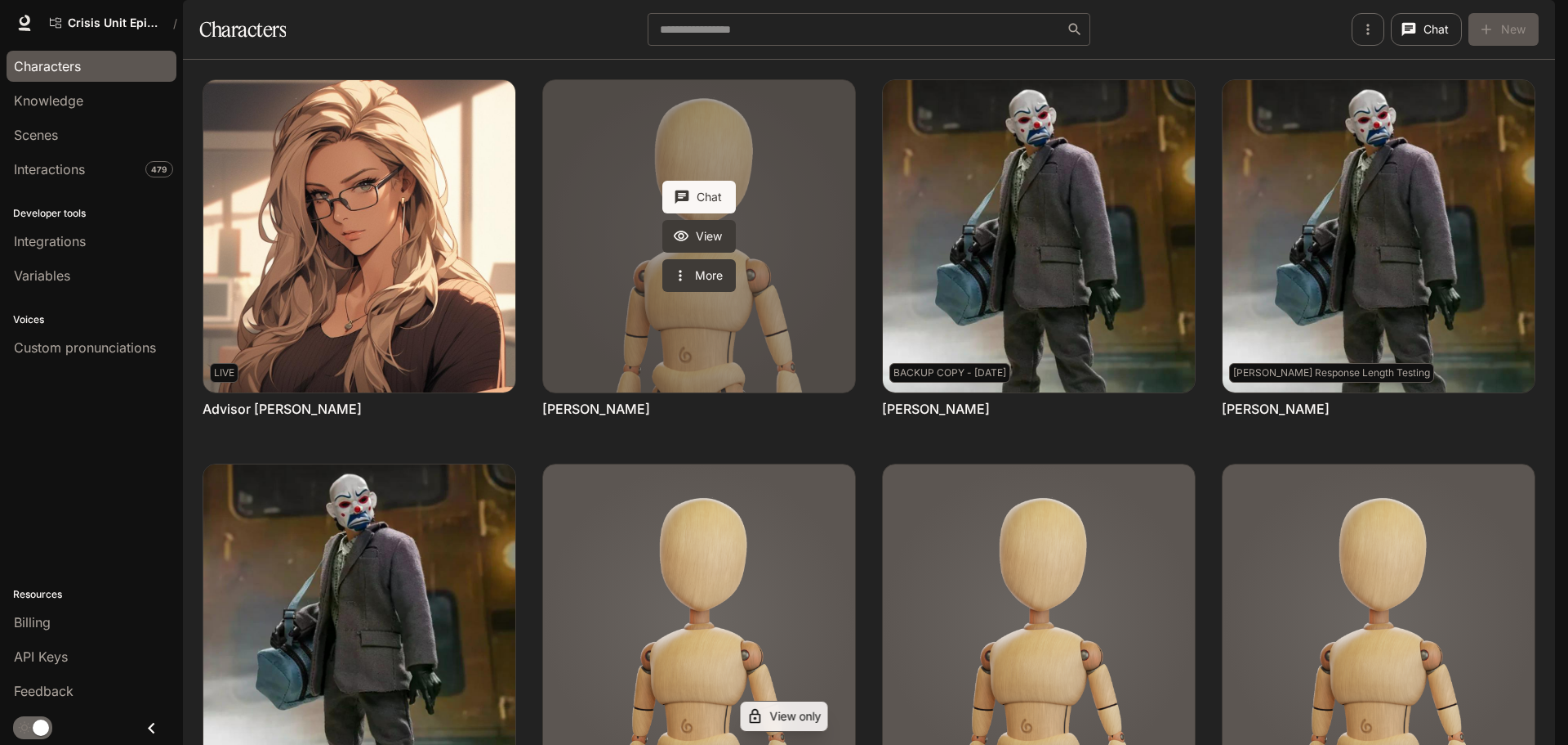
click at [614, 366] on link "Alan Tiles" at bounding box center [699, 235] width 312 height 312
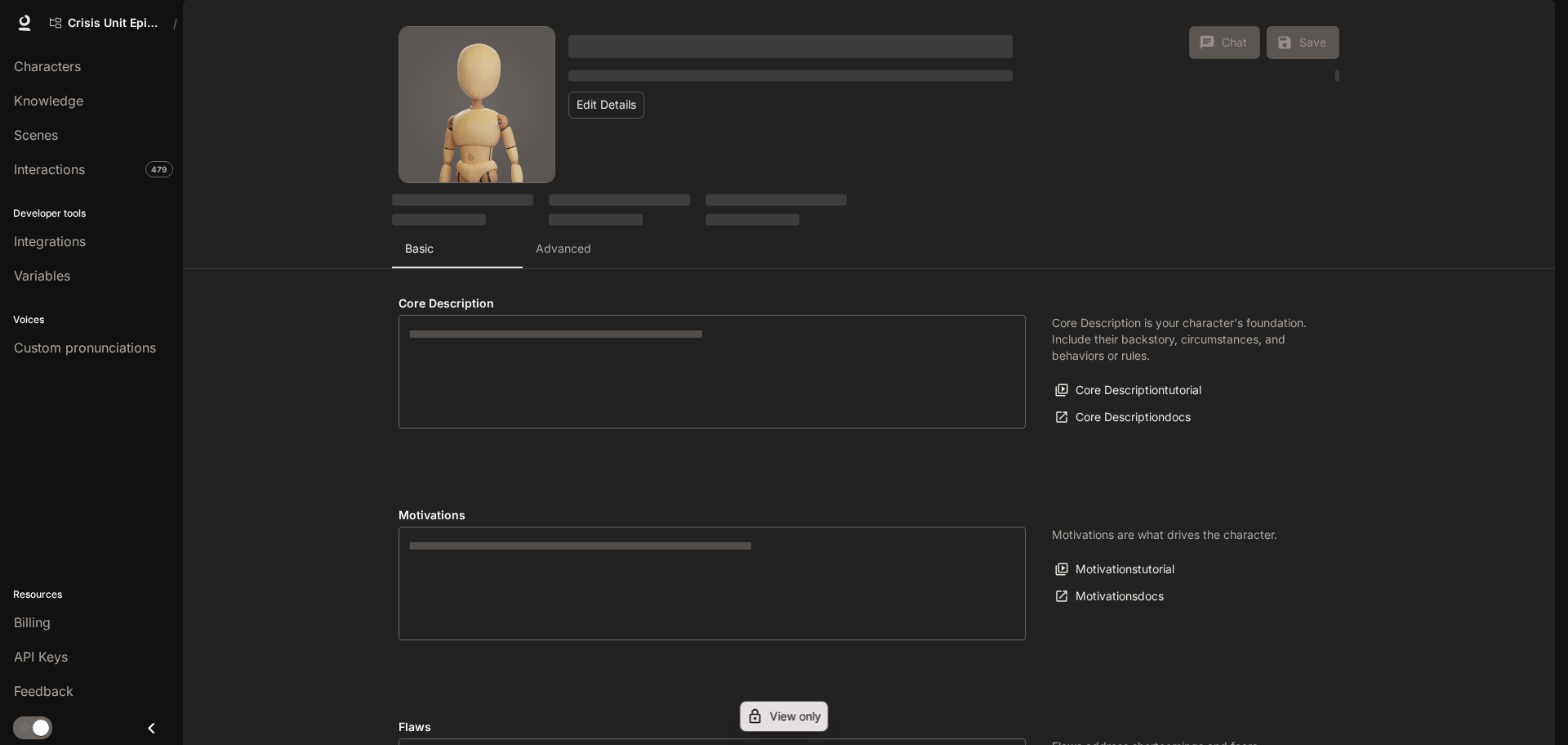
type textarea "**********"
type input "**********"
type textarea "**********"
type input "***"
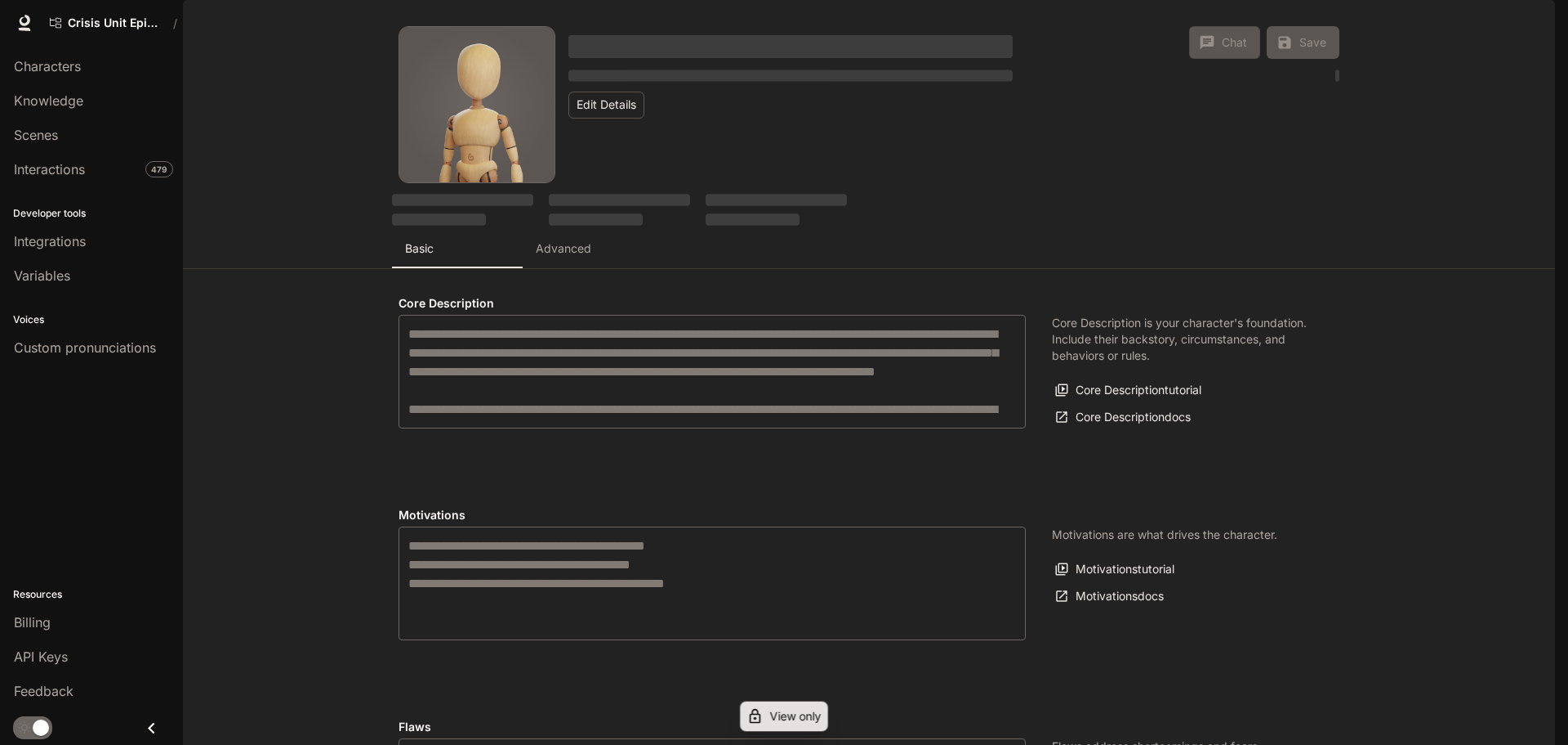
type input "**********"
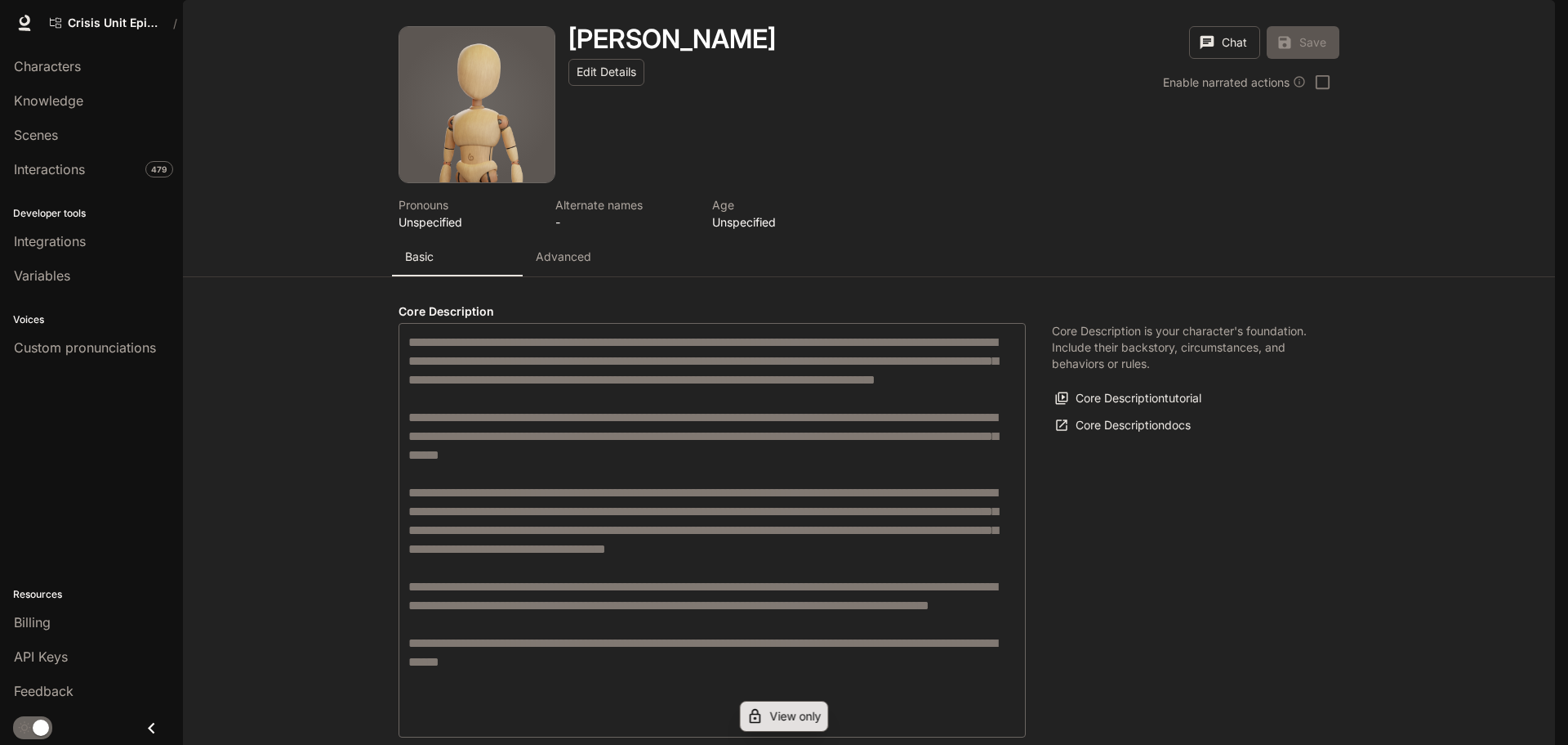
type input "**********"
click at [554, 265] on p "Advanced" at bounding box center [563, 256] width 55 height 17
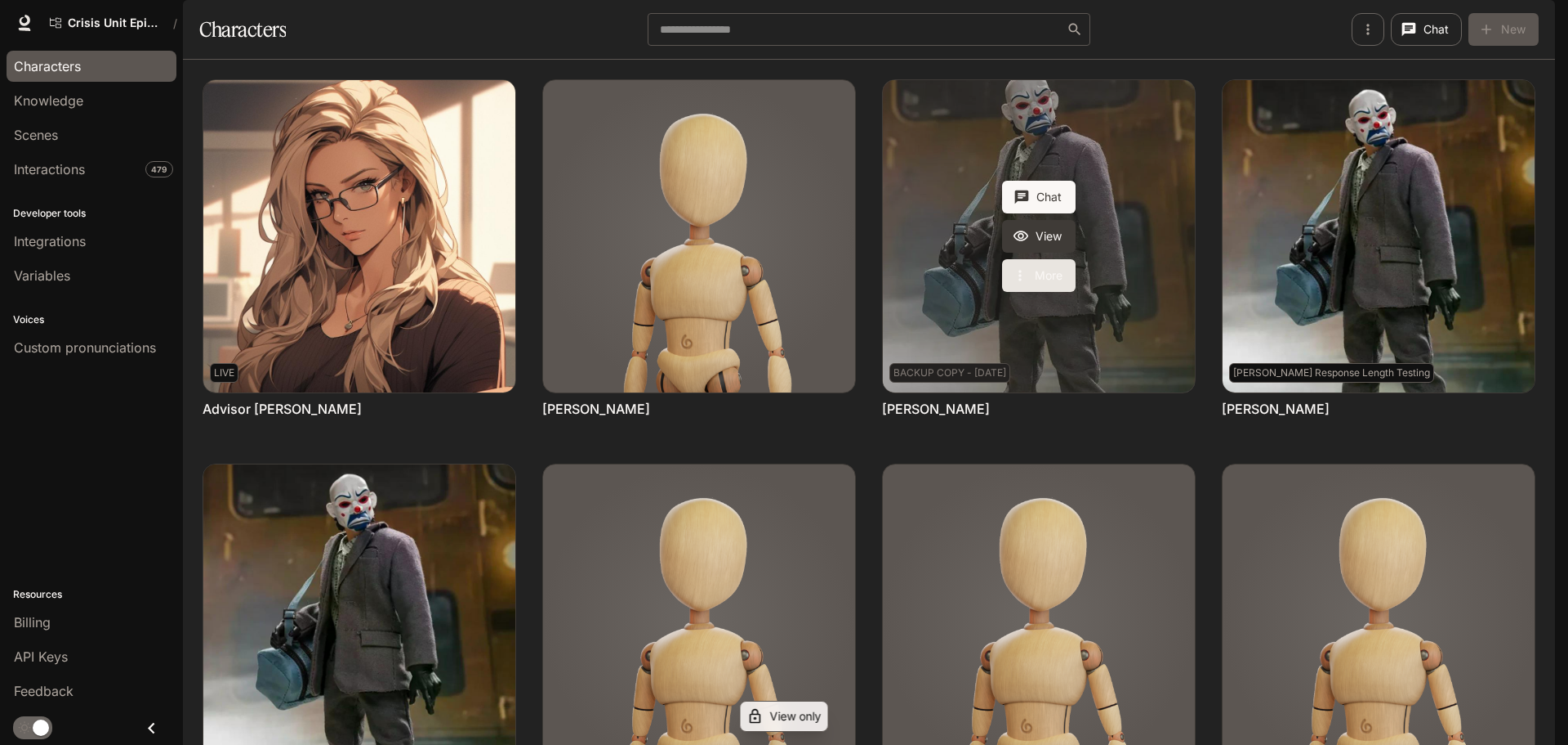
click at [1042, 292] on button "More" at bounding box center [1039, 275] width 74 height 33
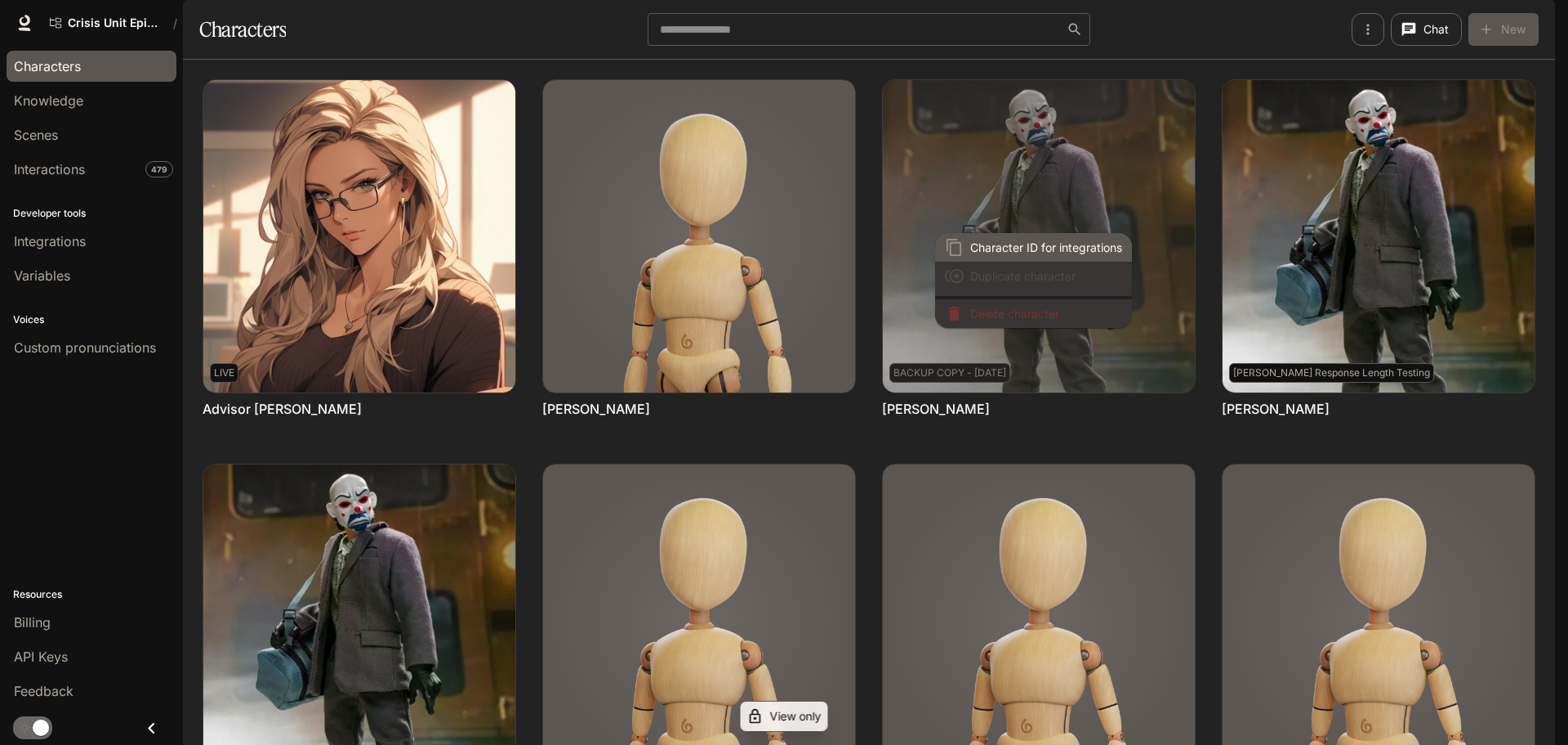
click at [1052, 254] on span "Character ID for integrations" at bounding box center [1046, 247] width 152 height 18
